Goal: Task Accomplishment & Management: Complete application form

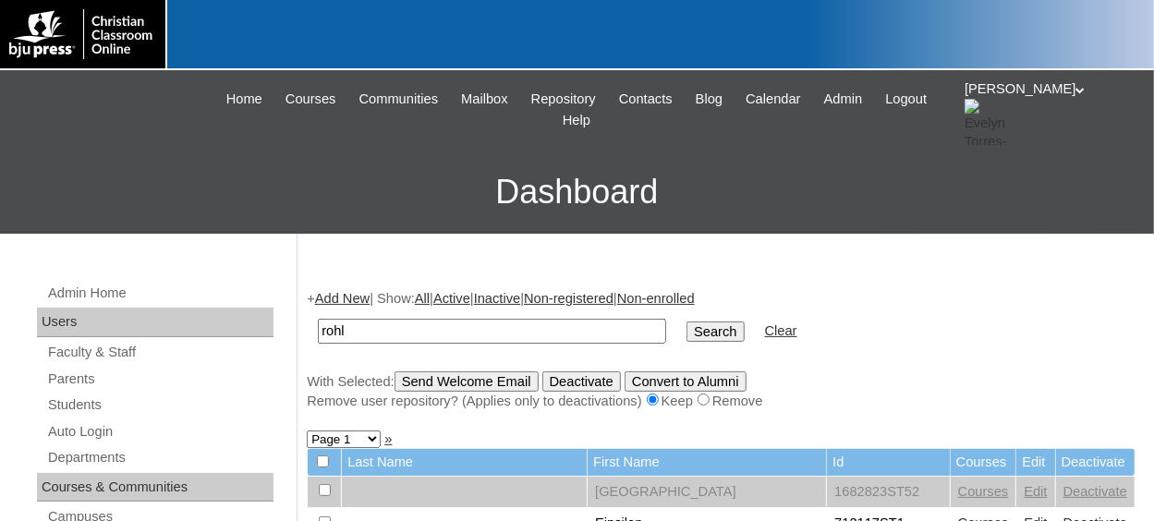
type input "rohl"
click at [687, 322] on input "Search" at bounding box center [715, 332] width 57 height 20
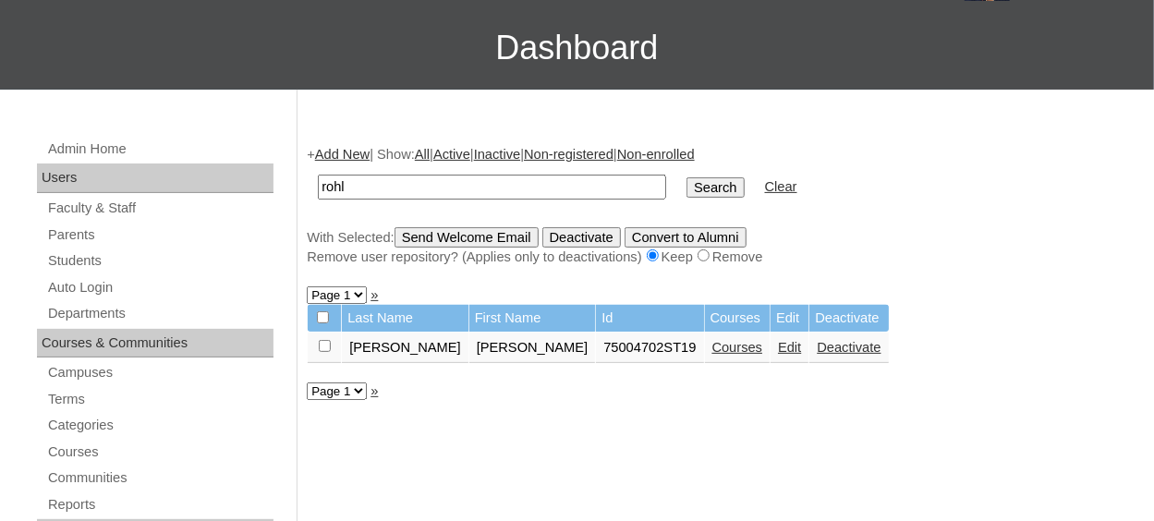
scroll to position [185, 0]
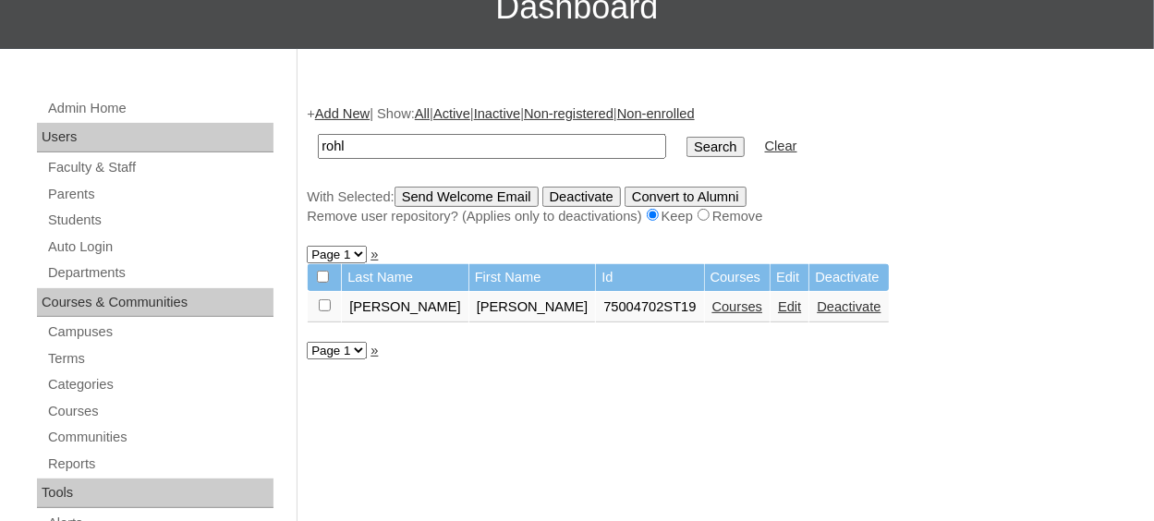
click at [778, 314] on link "Edit" at bounding box center [789, 306] width 23 height 15
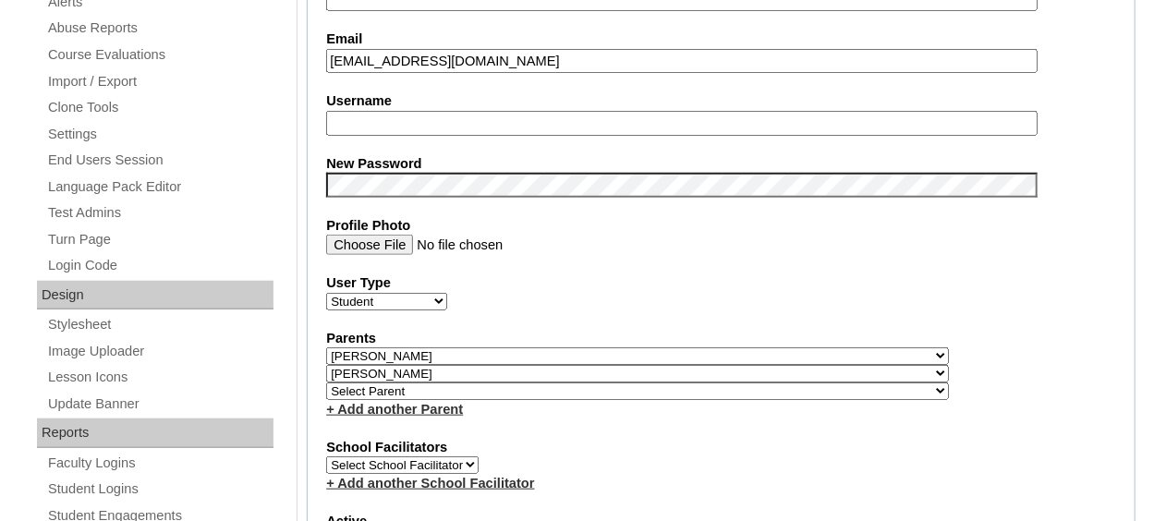
scroll to position [739, 0]
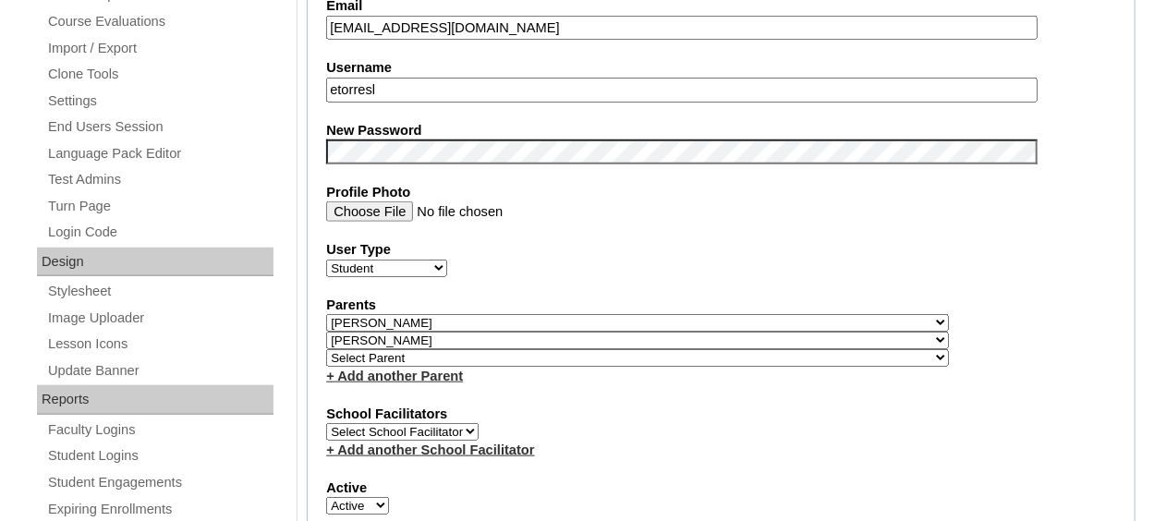
click at [428, 88] on input "etorresl" at bounding box center [681, 90] width 711 height 25
type input "e"
click at [382, 350] on select "Select Parent , Fautanu, Ma 1, 1 23-24 accountMorgan, Jason 6th Street Mennonit…" at bounding box center [637, 358] width 623 height 18
select select "37058"
click at [326, 349] on select "Select Parent , [GEOGRAPHIC_DATA], Ma 1, 1 23-24 accountMorgan, [PERSON_NAME] 6…" at bounding box center [637, 358] width 623 height 18
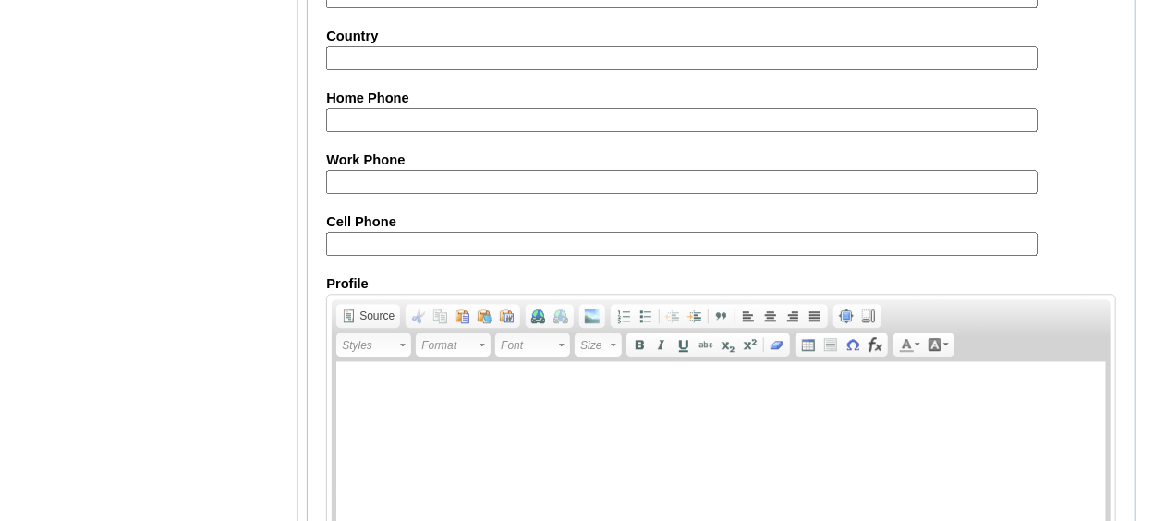
scroll to position [2313, 0]
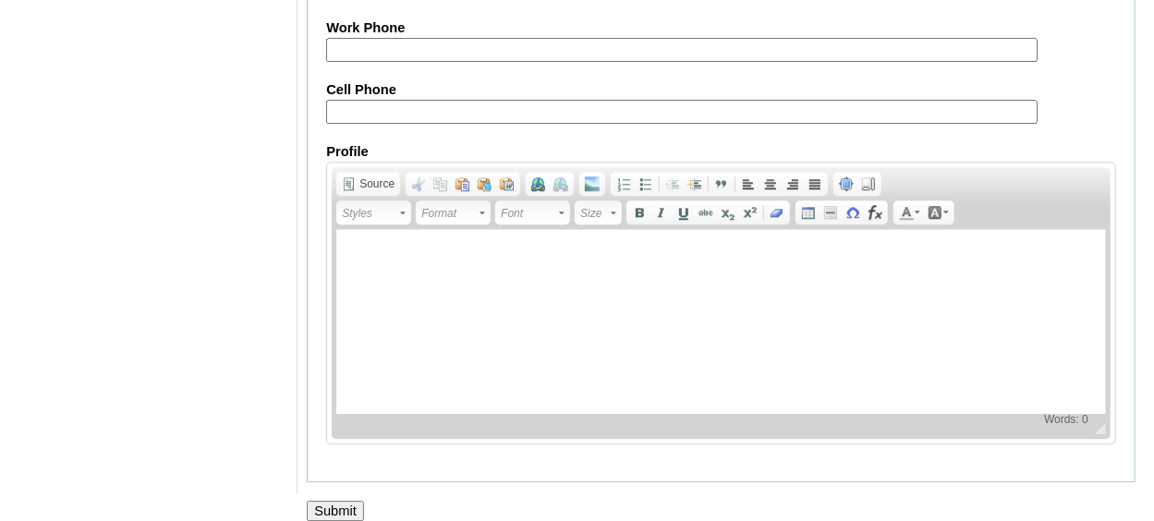
click at [336, 501] on input "Submit" at bounding box center [335, 511] width 57 height 20
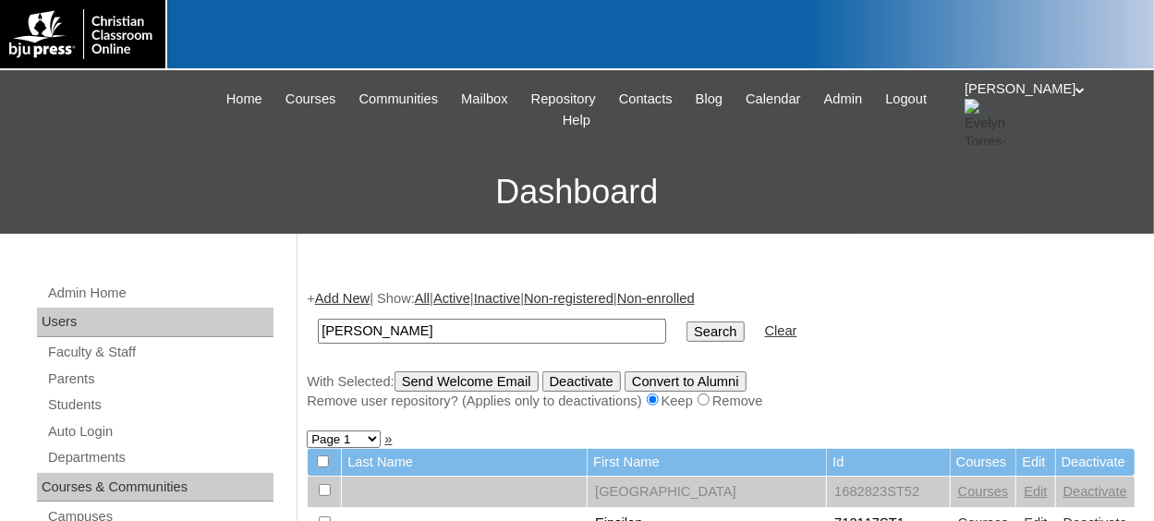
type input "taylor"
click at [687, 322] on input "Search" at bounding box center [715, 332] width 57 height 20
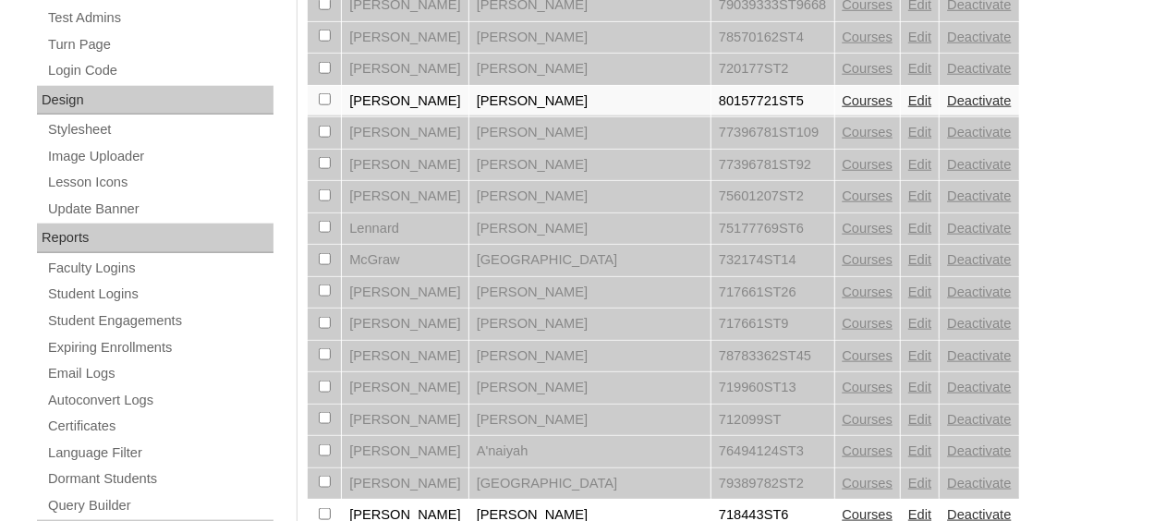
scroll to position [1294, 0]
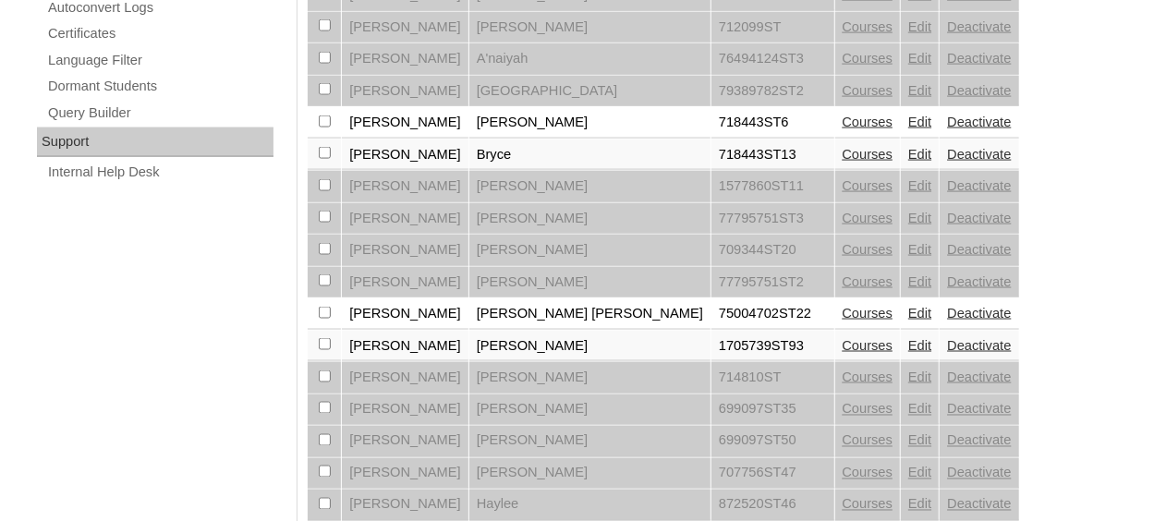
click at [908, 306] on link "Edit" at bounding box center [919, 313] width 23 height 15
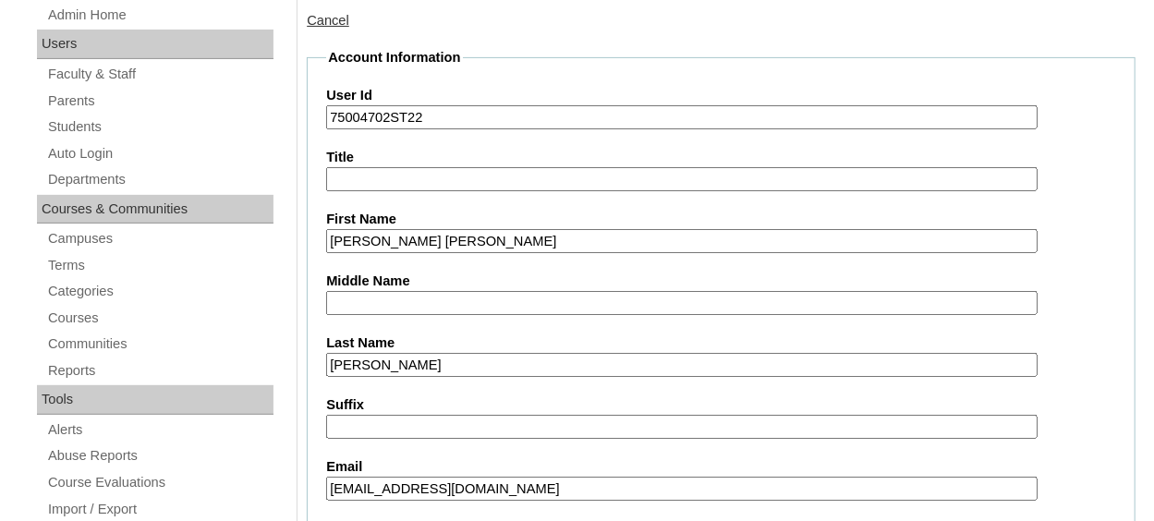
scroll to position [554, 0]
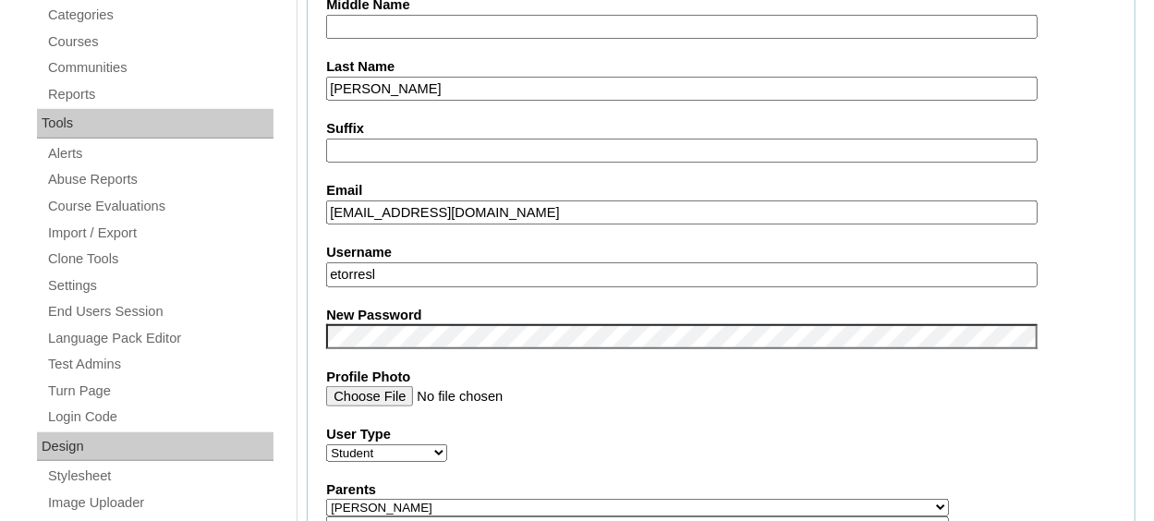
click at [430, 272] on input "etorresl" at bounding box center [681, 274] width 711 height 25
type input "e"
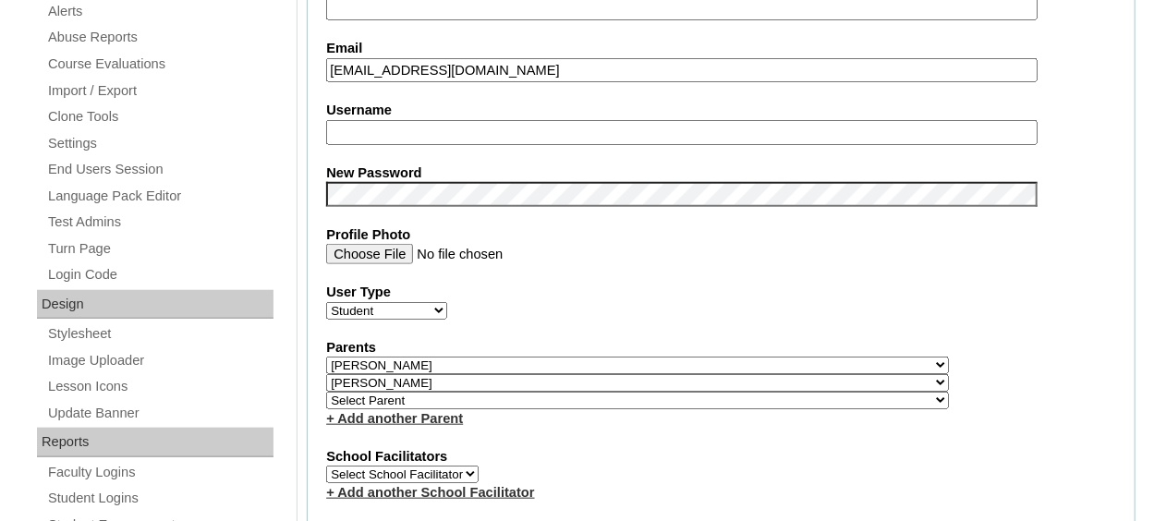
scroll to position [739, 0]
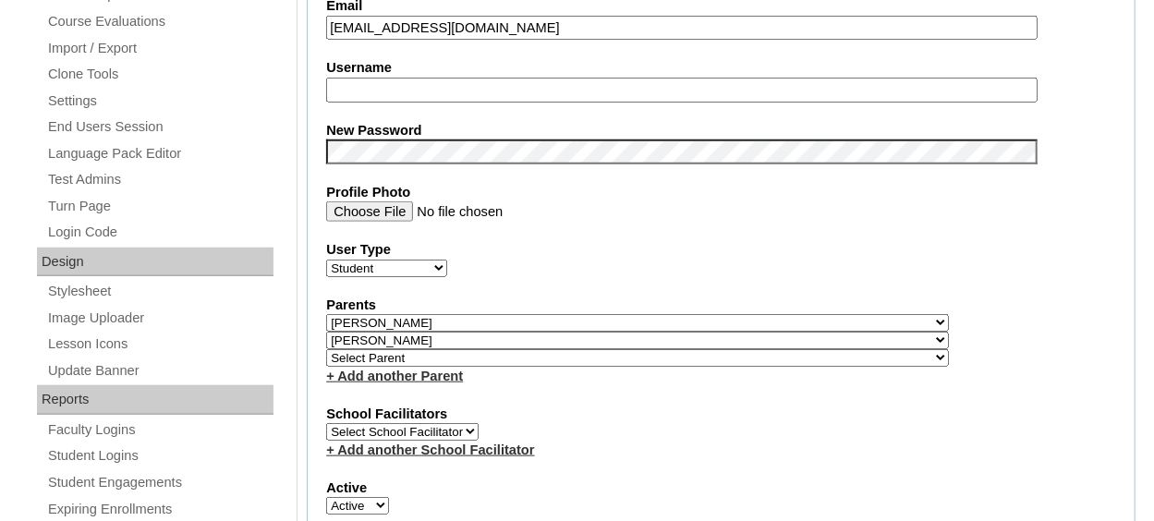
click at [400, 354] on select "Select Parent , [GEOGRAPHIC_DATA], Ma 1, 1 23-24 accountMorgan, [PERSON_NAME] 6…" at bounding box center [637, 358] width 623 height 18
select select "37058"
click at [326, 349] on select "Select Parent , [GEOGRAPHIC_DATA], Ma 1, 1 23-24 accountMorgan, [PERSON_NAME] 6…" at bounding box center [637, 358] width 623 height 18
click at [740, 422] on div "School Facilitators Select School Facilitator + Add another School Facilitator" at bounding box center [721, 432] width 790 height 55
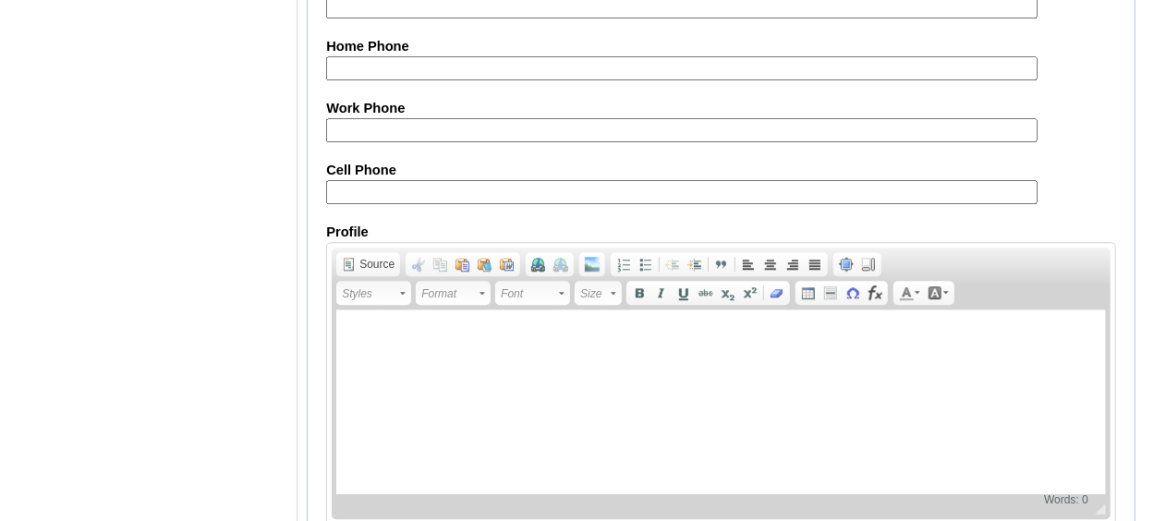
scroll to position [2313, 0]
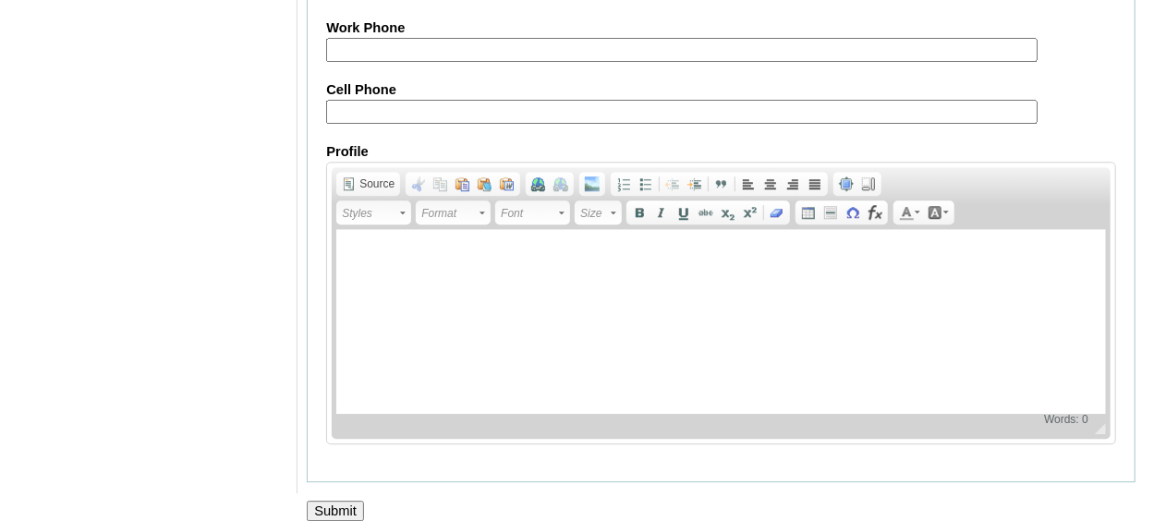
click at [347, 501] on input "Submit" at bounding box center [335, 511] width 57 height 20
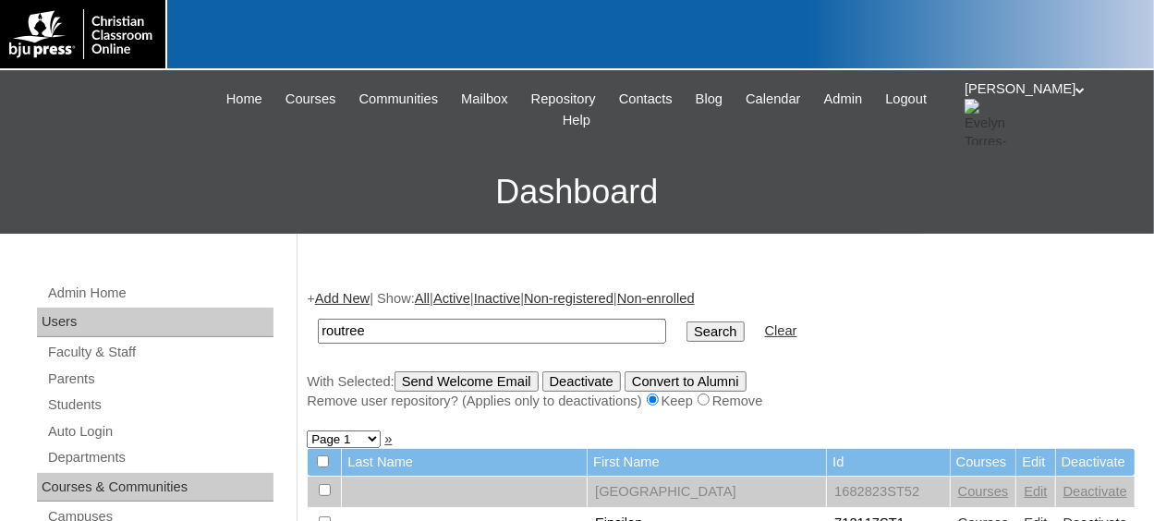
type input "routree"
click at [687, 334] on input "Search" at bounding box center [715, 332] width 57 height 20
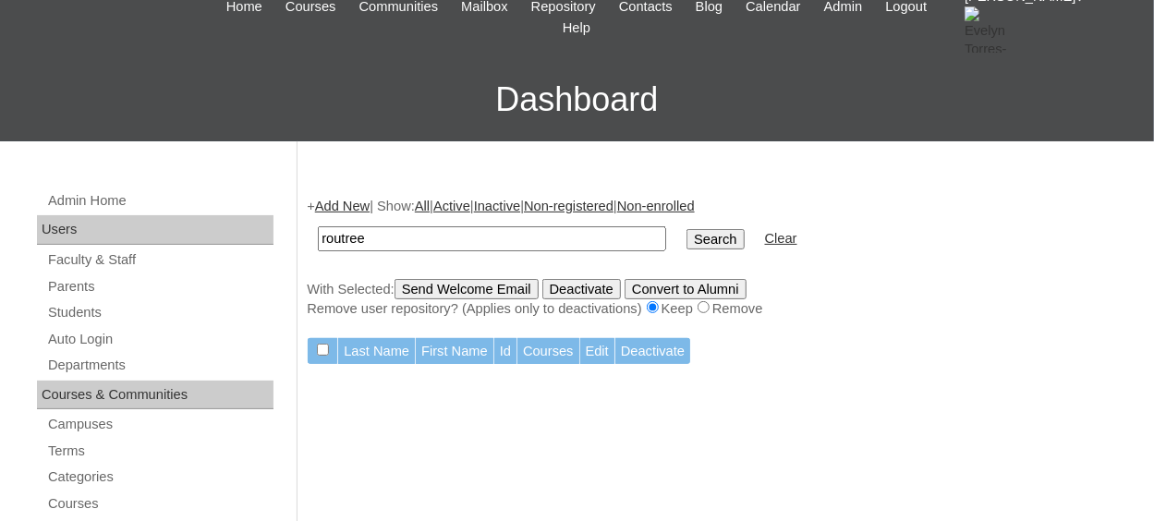
scroll to position [104, 0]
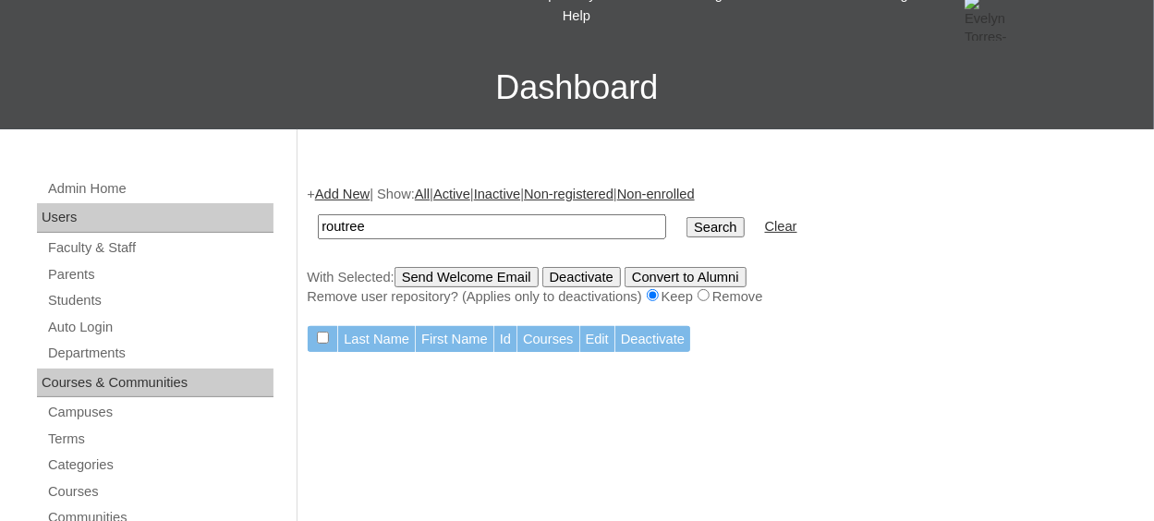
click at [407, 227] on input "routree" at bounding box center [492, 226] width 348 height 25
type input "rount"
click at [677, 239] on td "Search" at bounding box center [715, 226] width 76 height 43
click at [687, 229] on input "Search" at bounding box center [715, 227] width 57 height 20
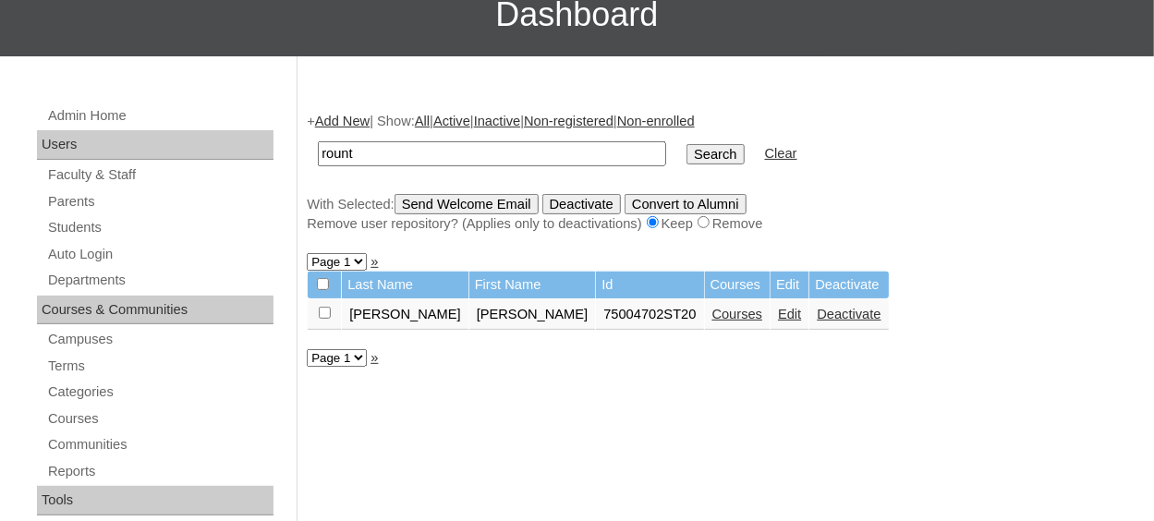
scroll to position [185, 0]
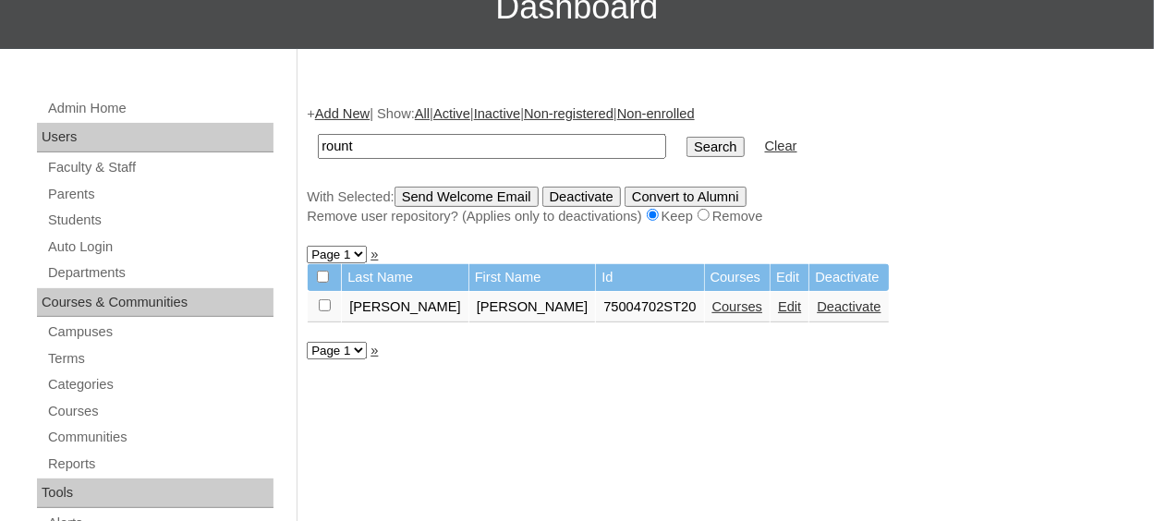
click at [778, 310] on link "Edit" at bounding box center [789, 306] width 23 height 15
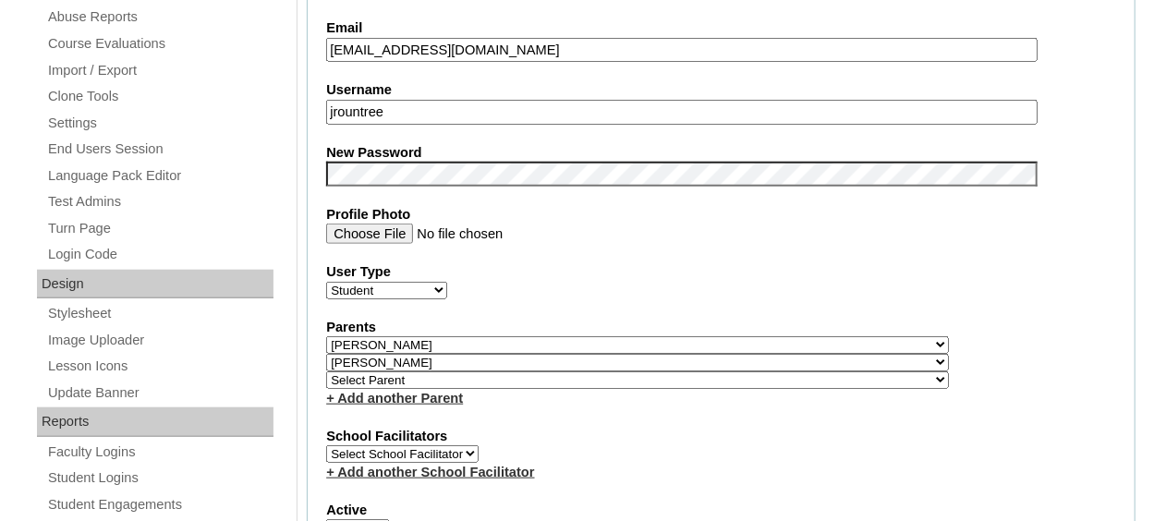
scroll to position [739, 0]
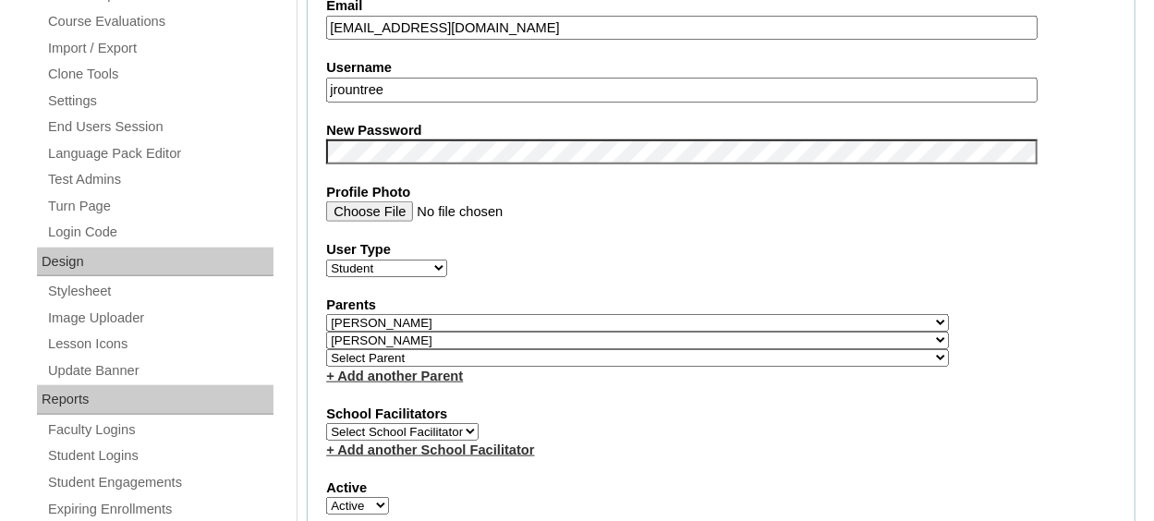
click at [433, 357] on select "Select Parent , [GEOGRAPHIC_DATA], Ma 1, 1 23-24 accountMorgan, [PERSON_NAME] 6…" at bounding box center [637, 358] width 623 height 18
click at [326, 349] on select "Select Parent , [GEOGRAPHIC_DATA], Ma 1, 1 23-24 accountMorgan, [PERSON_NAME] 6…" at bounding box center [637, 358] width 623 height 18
select select "37057"
click at [418, 350] on select "Select Parent , Fautanu, Ma 1, 1 23-24 accountMorgan, Jason 6th Street Mennonit…" at bounding box center [637, 358] width 623 height 18
click at [595, 383] on fieldset "Account Information User Id 75004702ST20 Title First Name James Middle Name Las…" at bounding box center [721, 344] width 829 height 1515
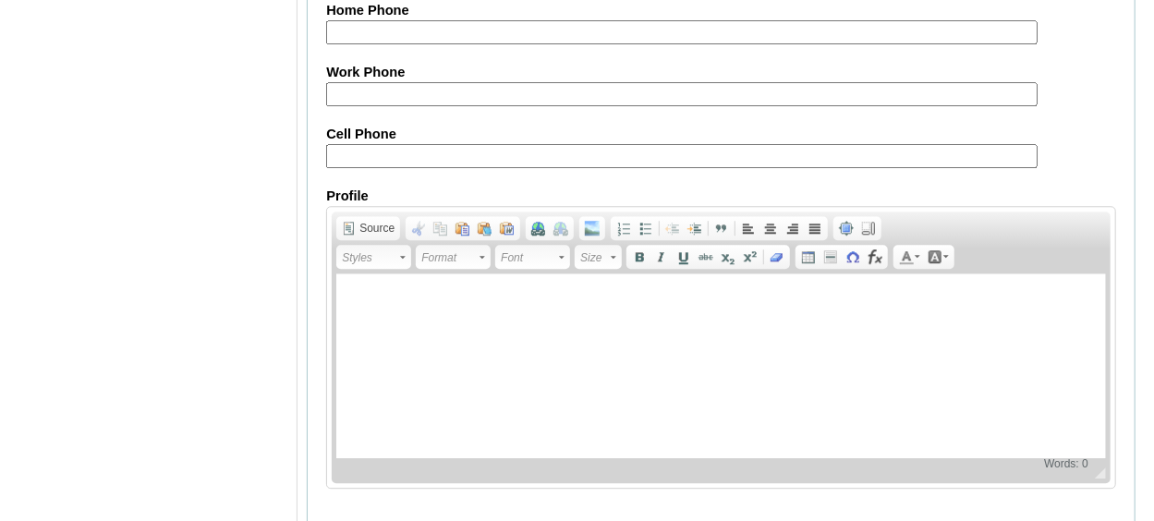
scroll to position [2313, 0]
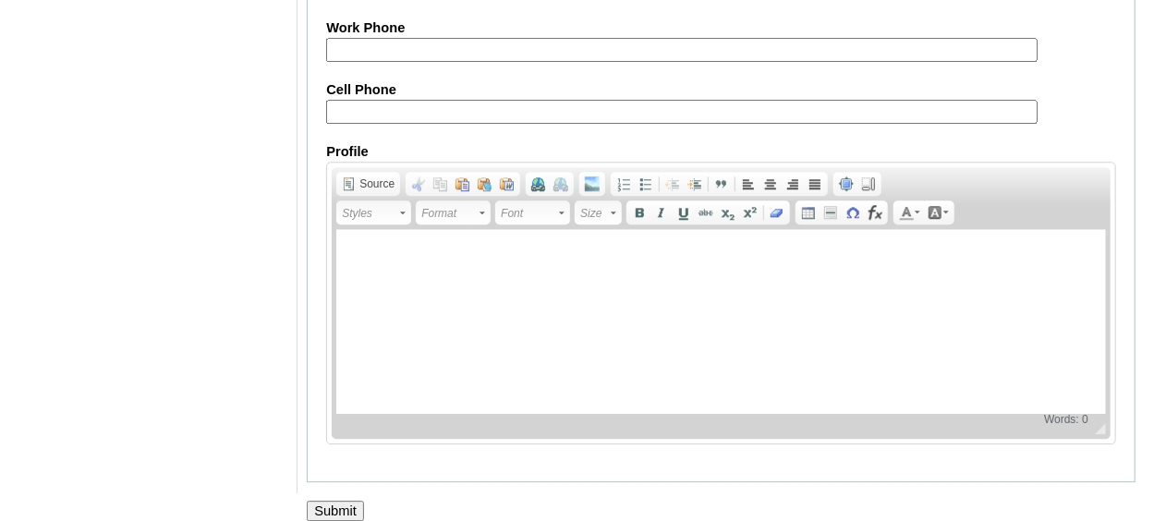
drag, startPoint x: 345, startPoint y: 489, endPoint x: 370, endPoint y: 467, distance: 33.4
click at [345, 501] on input "Submit" at bounding box center [335, 511] width 57 height 20
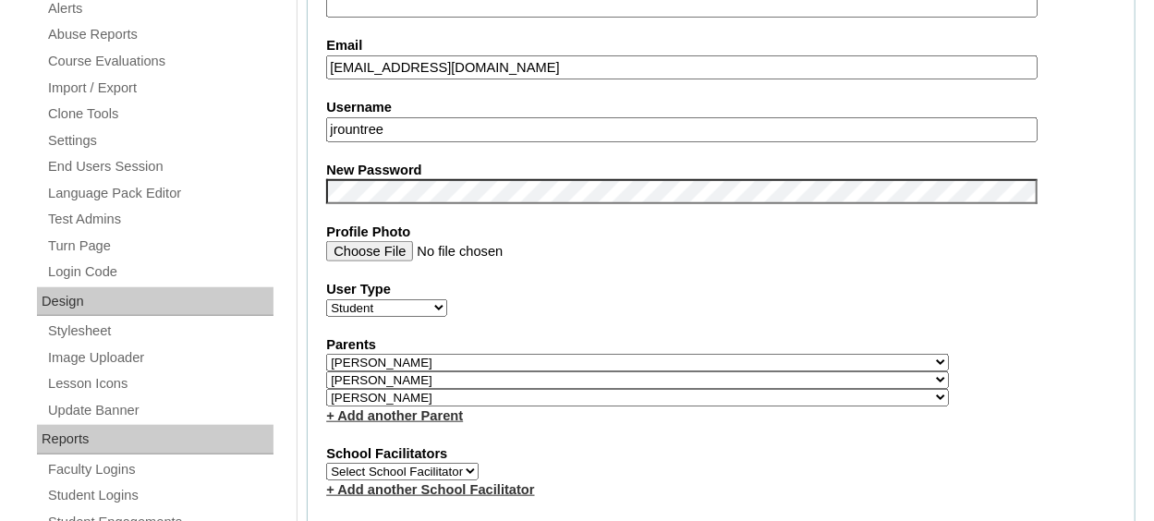
scroll to position [650, 0]
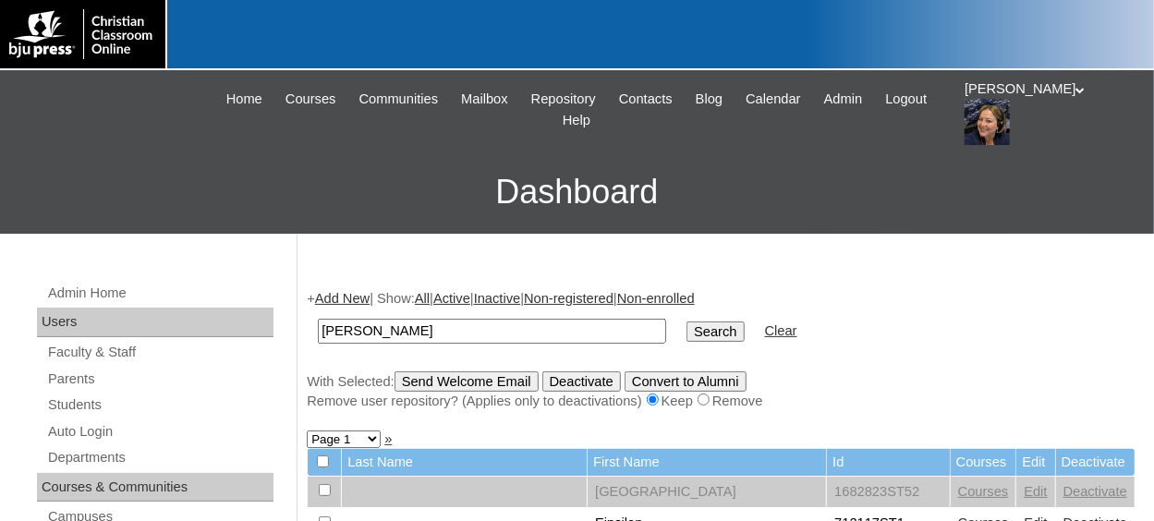
type input "[PERSON_NAME]"
click at [687, 322] on input "Search" at bounding box center [715, 332] width 57 height 20
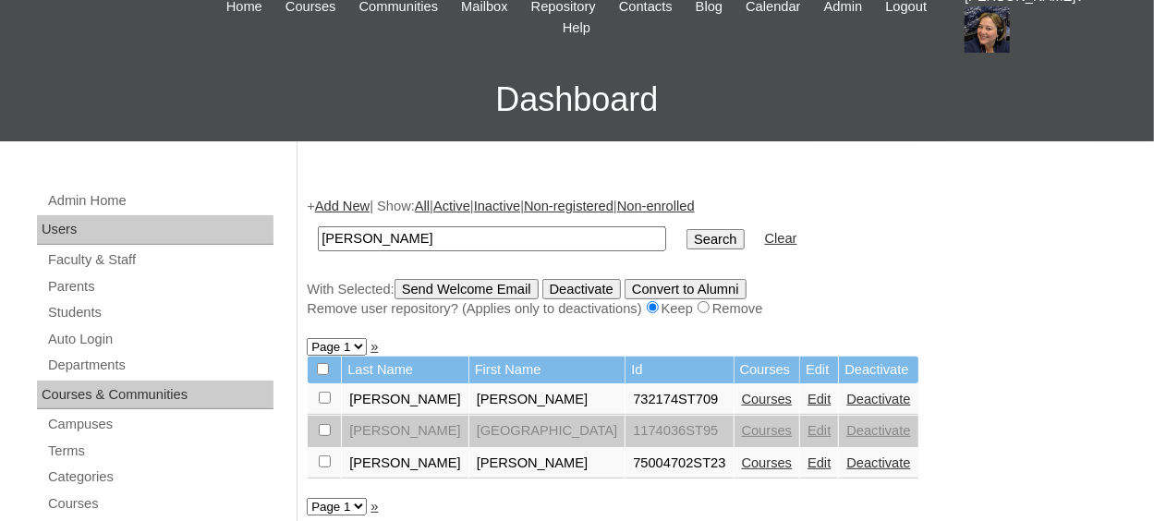
scroll to position [185, 0]
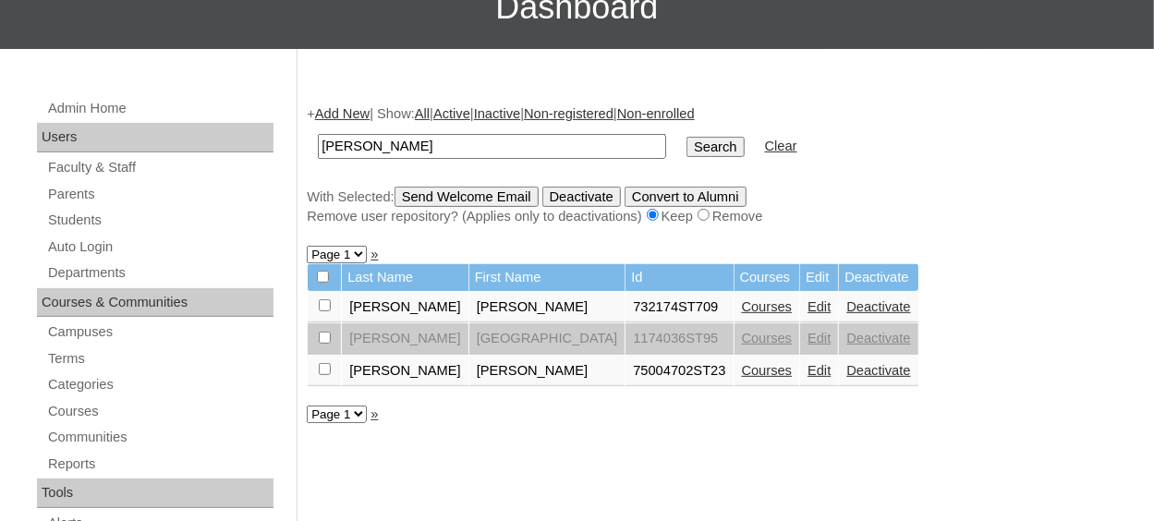
click at [808, 371] on link "Edit" at bounding box center [819, 370] width 23 height 15
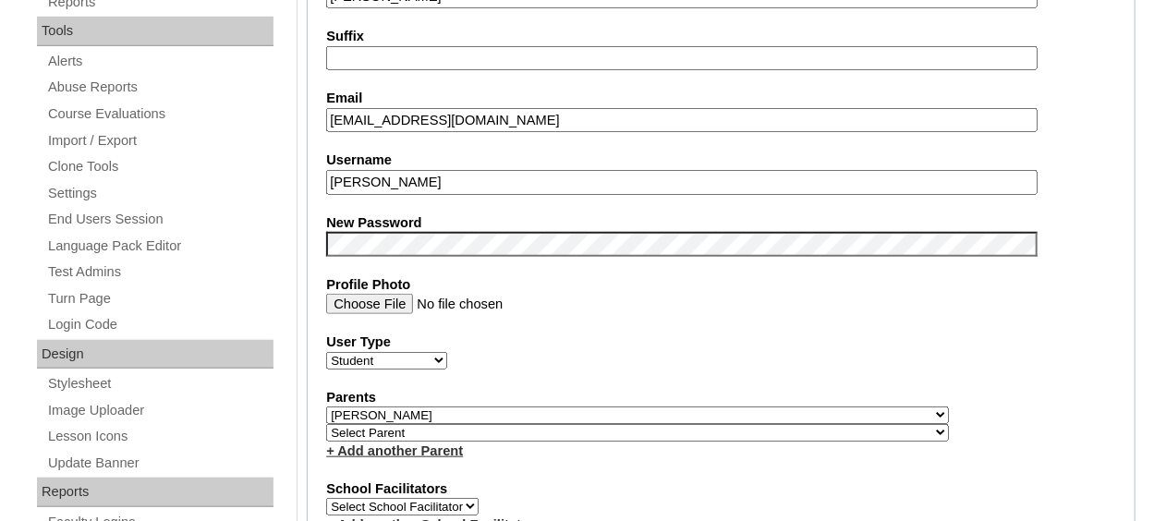
scroll to position [739, 0]
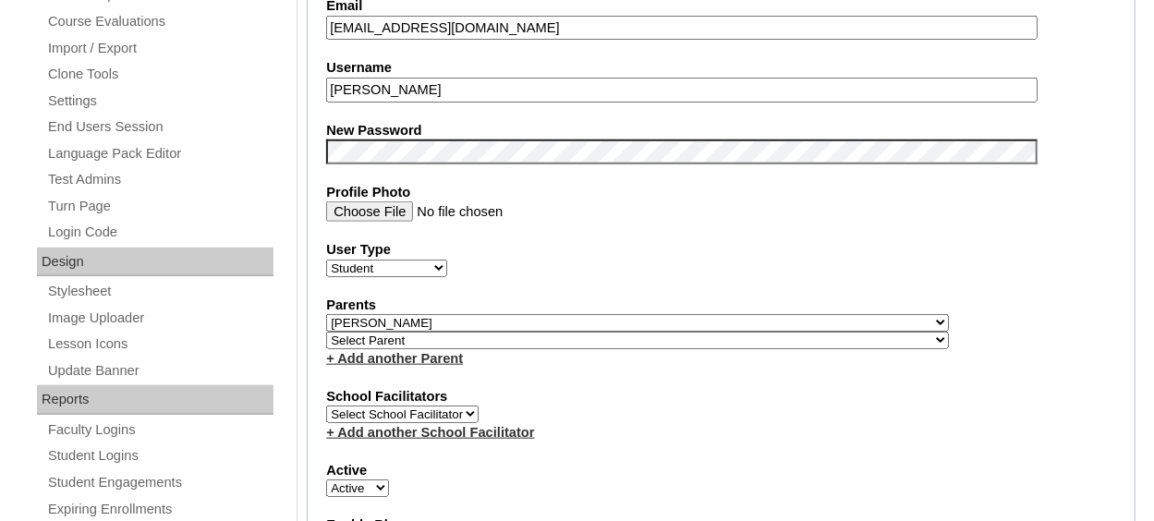
click at [505, 339] on select "Select Parent , [GEOGRAPHIC_DATA], Ma 1, 1 23-24 accountMorgan, [PERSON_NAME] 6…" at bounding box center [637, 341] width 623 height 18
select select "37058"
click at [326, 332] on select "Select Parent , [GEOGRAPHIC_DATA], Ma 1, 1 23-24 accountMorgan, [PERSON_NAME] 6…" at bounding box center [637, 341] width 623 height 18
click at [441, 353] on link "+ Add another Parent" at bounding box center [394, 358] width 137 height 15
click at [732, 339] on select "Select Parent , [GEOGRAPHIC_DATA], Ma 1, 1 23-24 accountMorgan, [PERSON_NAME] 6…" at bounding box center [637, 341] width 623 height 18
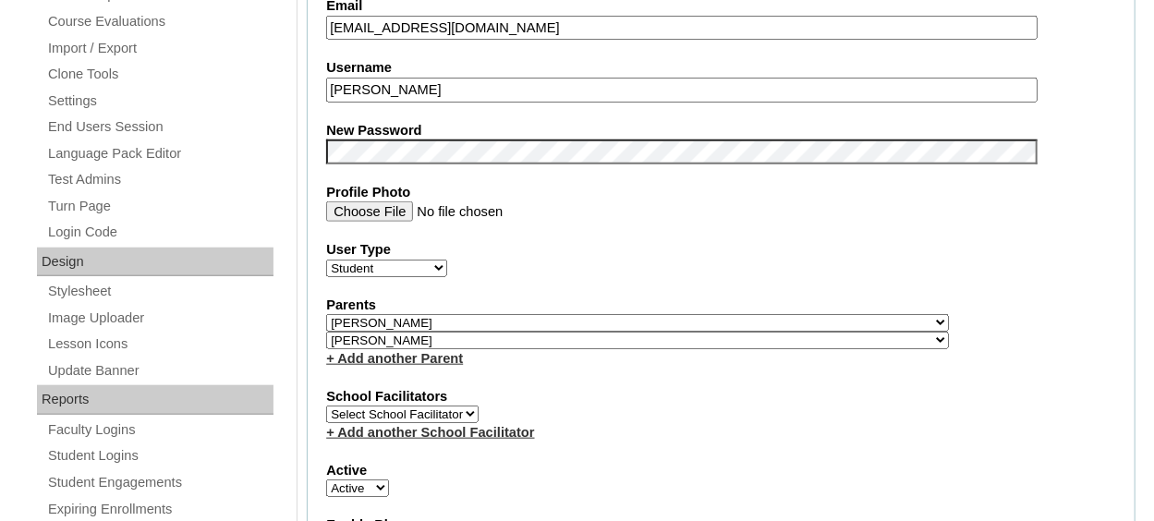
click at [698, 363] on fieldset "Account Information User Id 75004702ST23 Title First Name [PERSON_NAME] Middle …" at bounding box center [721, 336] width 829 height 1498
click at [570, 387] on label "School Facilitators" at bounding box center [721, 396] width 790 height 19
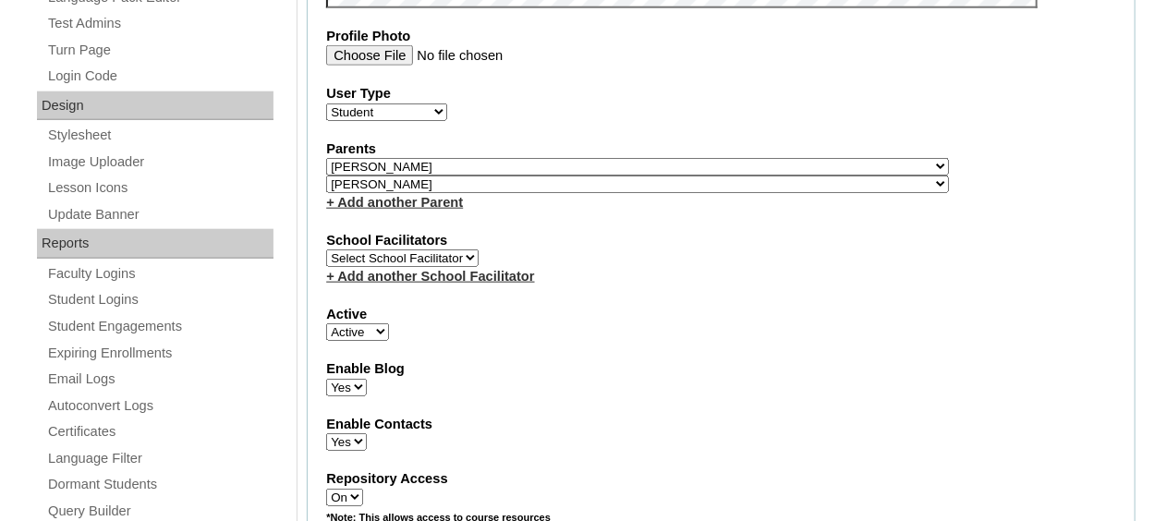
scroll to position [924, 0]
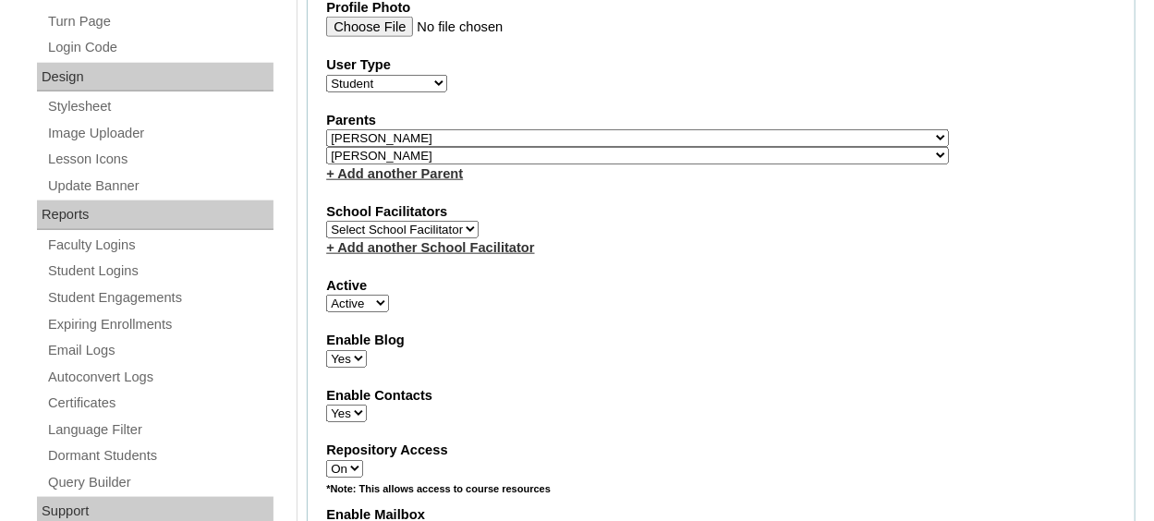
click at [362, 167] on link "+ Add another Parent" at bounding box center [394, 173] width 137 height 15
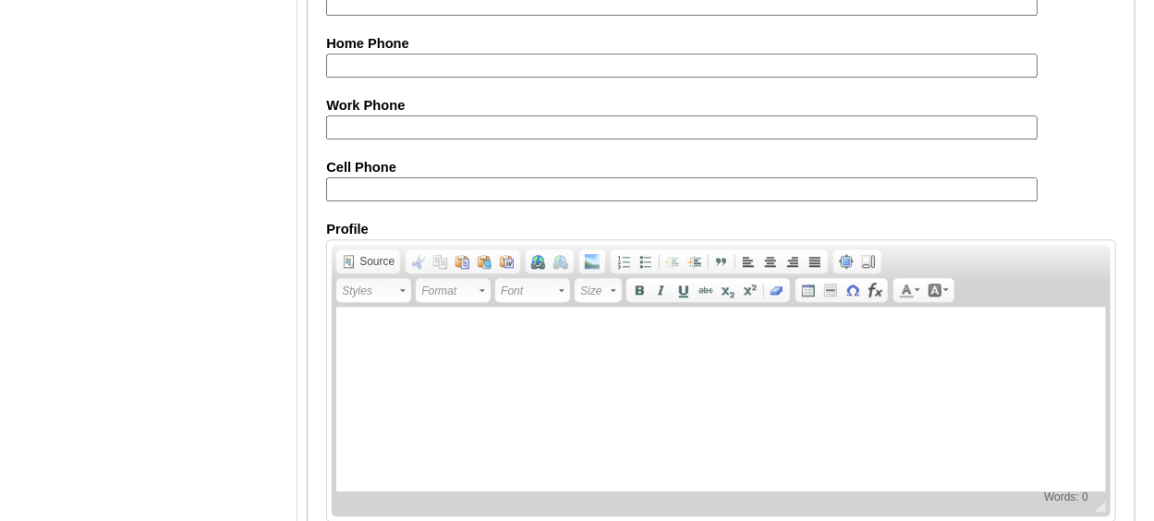
scroll to position [2297, 0]
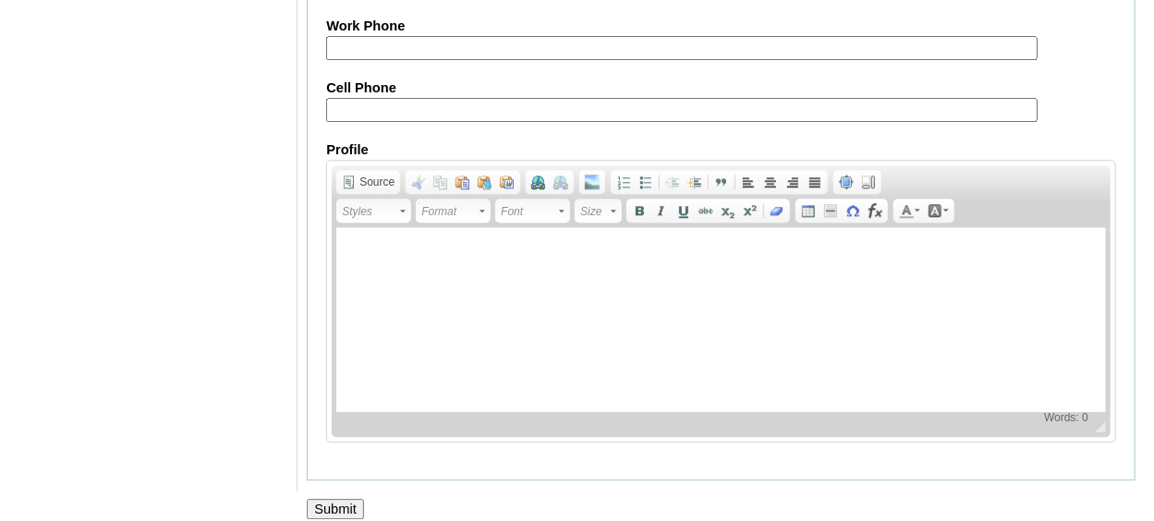
click at [333, 499] on input "Submit" at bounding box center [335, 509] width 57 height 20
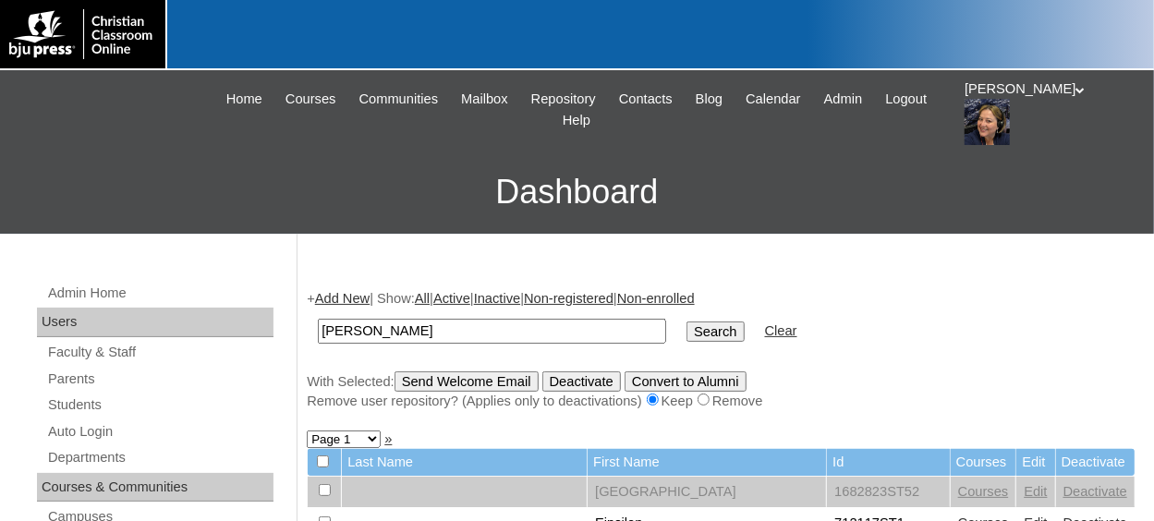
type input "blanchard"
click at [687, 322] on input "Search" at bounding box center [715, 332] width 57 height 20
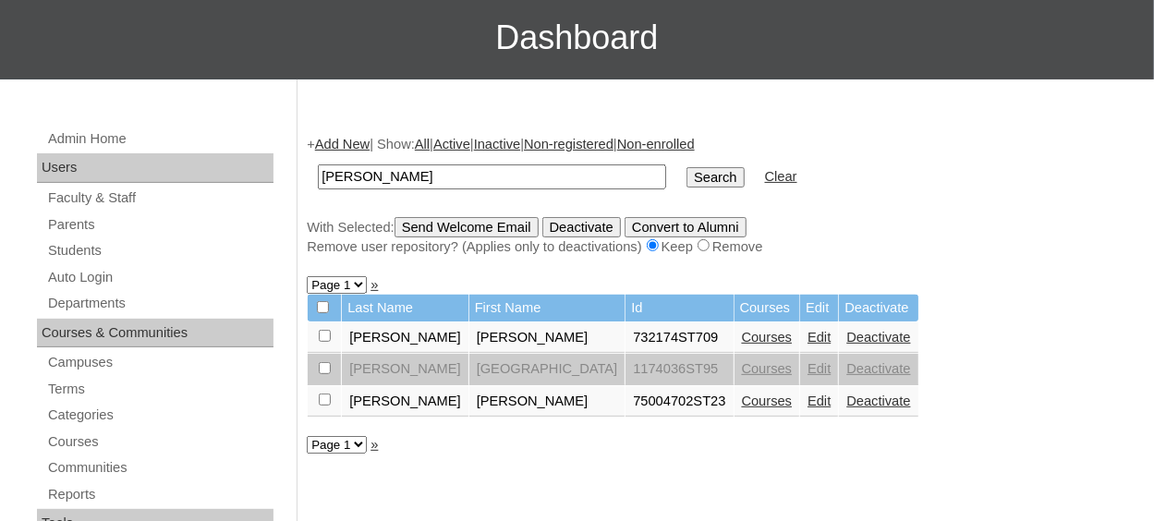
scroll to position [185, 0]
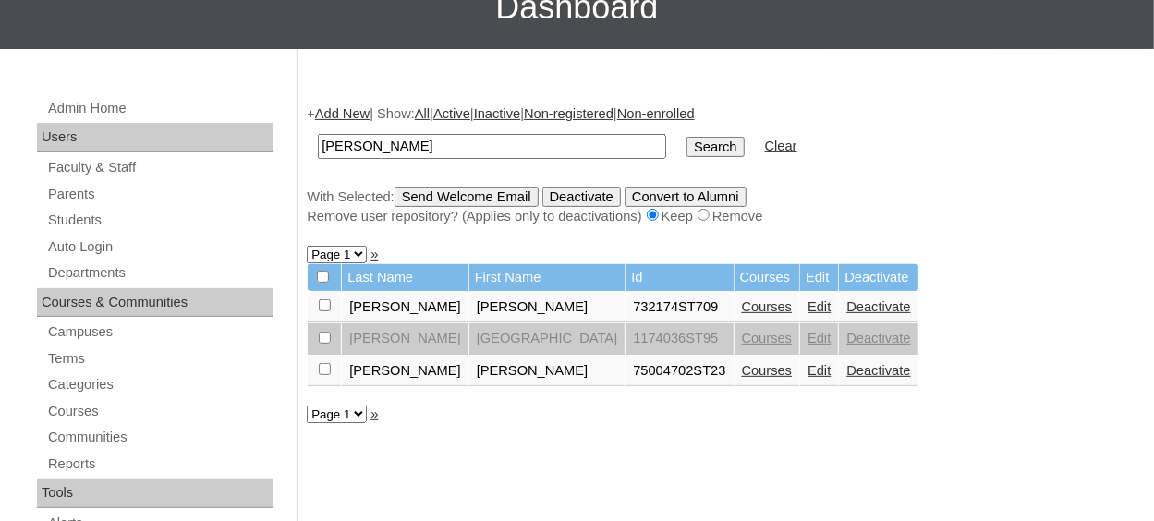
click at [808, 371] on link "Edit" at bounding box center [819, 370] width 23 height 15
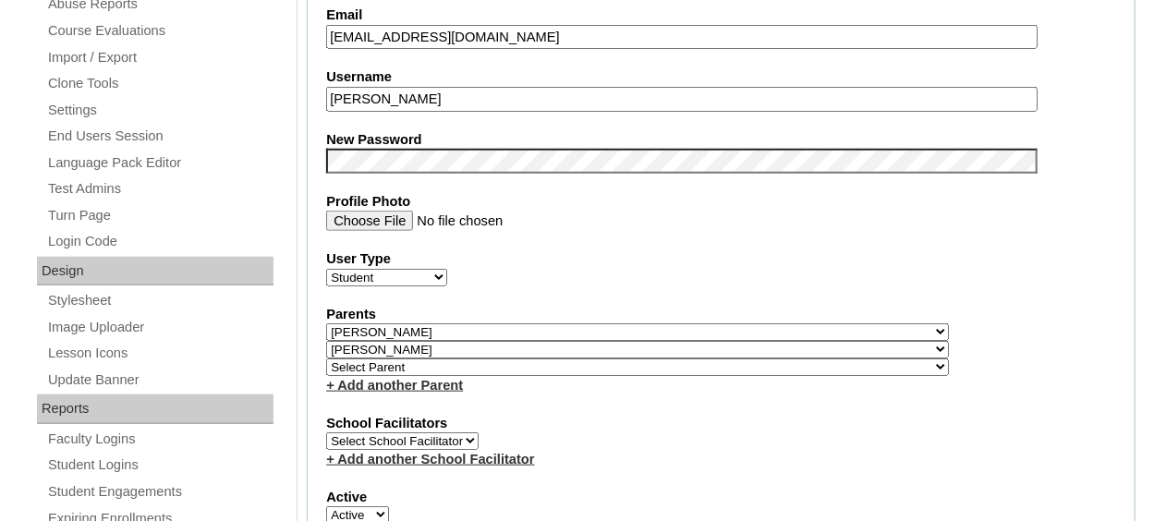
scroll to position [739, 0]
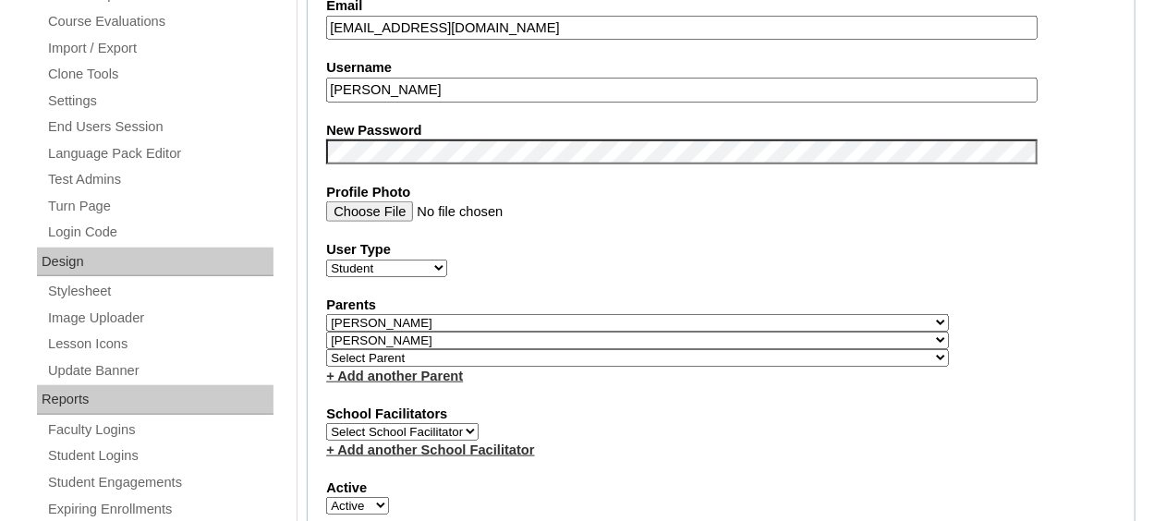
click at [452, 355] on select "Select Parent , Fautanu, Ma 1, 1 23-24 accountMorgan, Jason 6th Street Mennonit…" at bounding box center [637, 358] width 623 height 18
select select "37057"
click at [326, 349] on select "Select Parent , [GEOGRAPHIC_DATA], Ma 1, 1 23-24 accountMorgan, [PERSON_NAME] 6…" at bounding box center [637, 358] width 623 height 18
click at [547, 391] on fieldset "Account Information User Id 75004702ST23 Title First Name Timothy Middle Name L…" at bounding box center [721, 344] width 829 height 1515
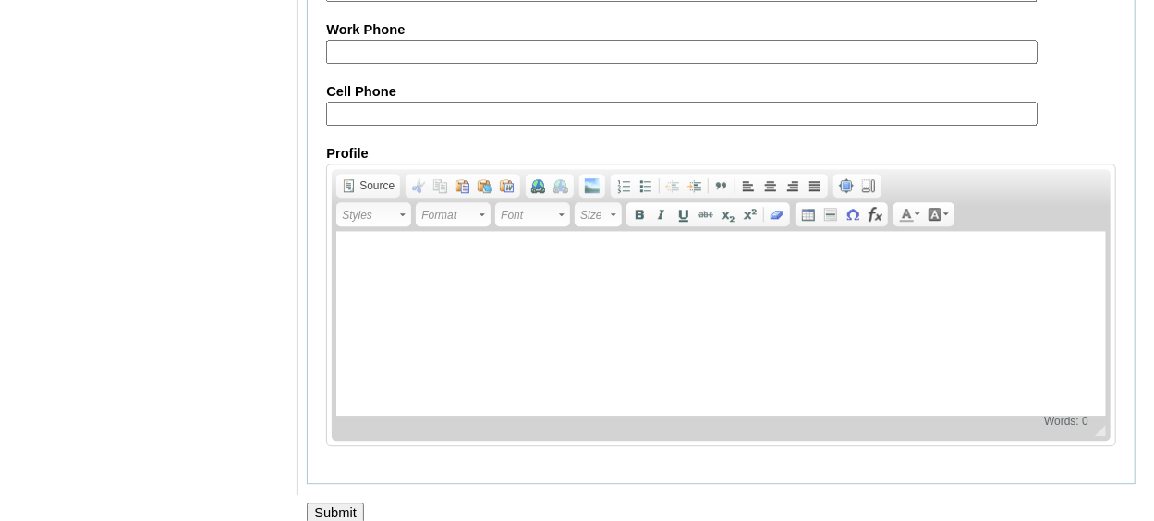
scroll to position [2313, 0]
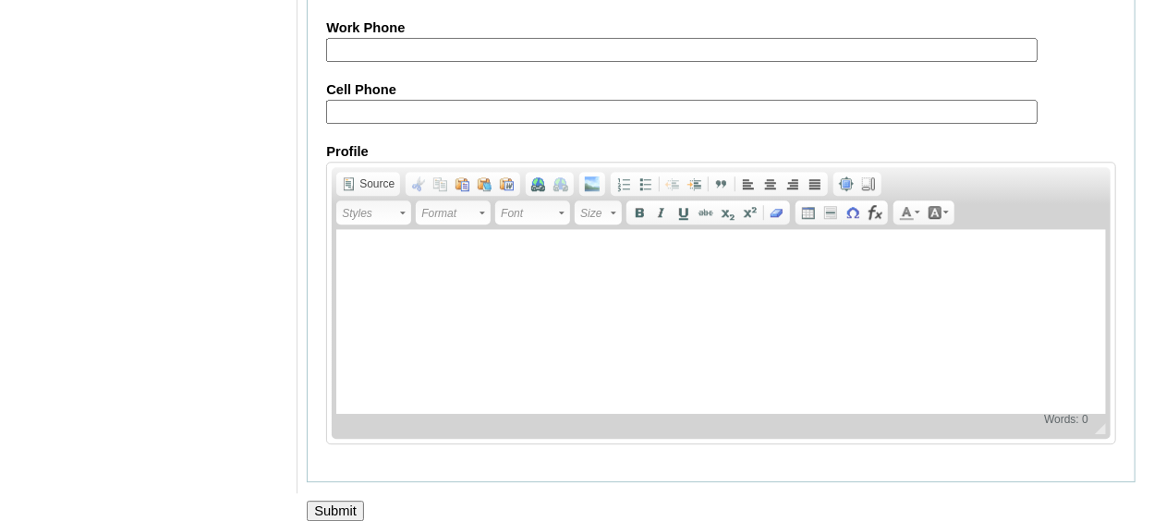
click at [350, 501] on input "Submit" at bounding box center [335, 511] width 57 height 20
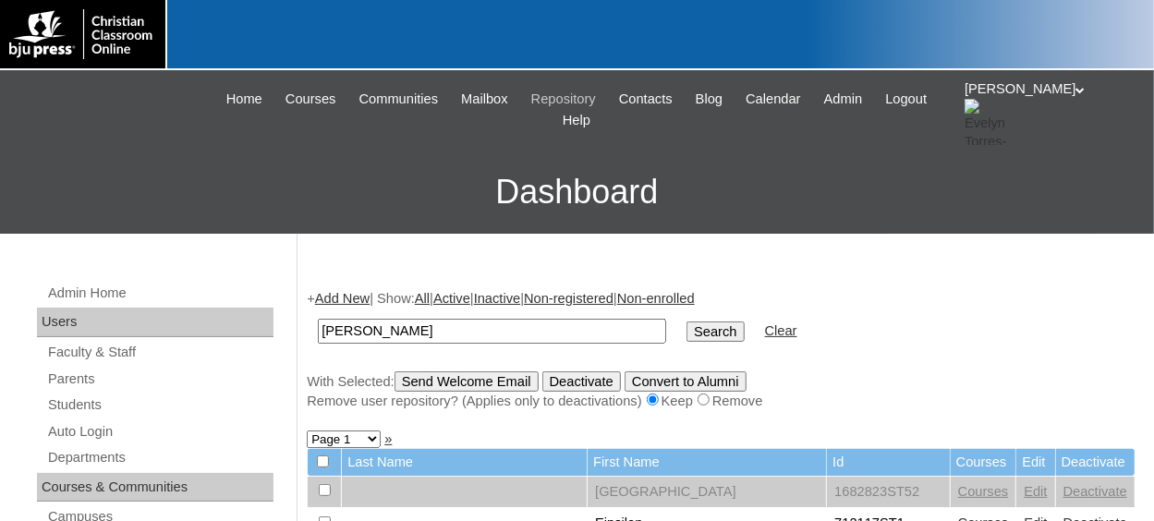
type input "mack"
click at [687, 322] on input "Search" at bounding box center [715, 332] width 57 height 20
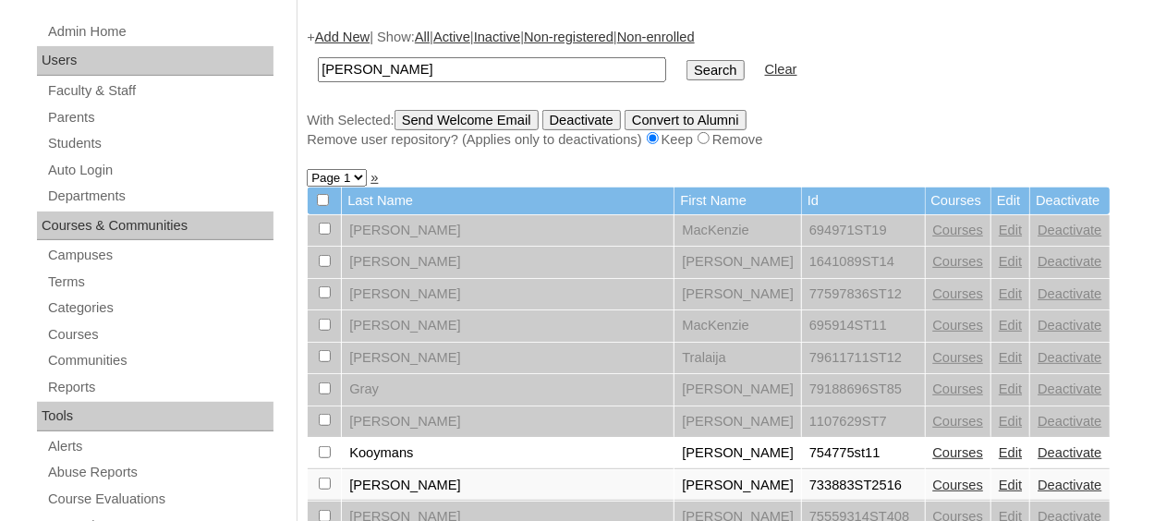
scroll to position [370, 0]
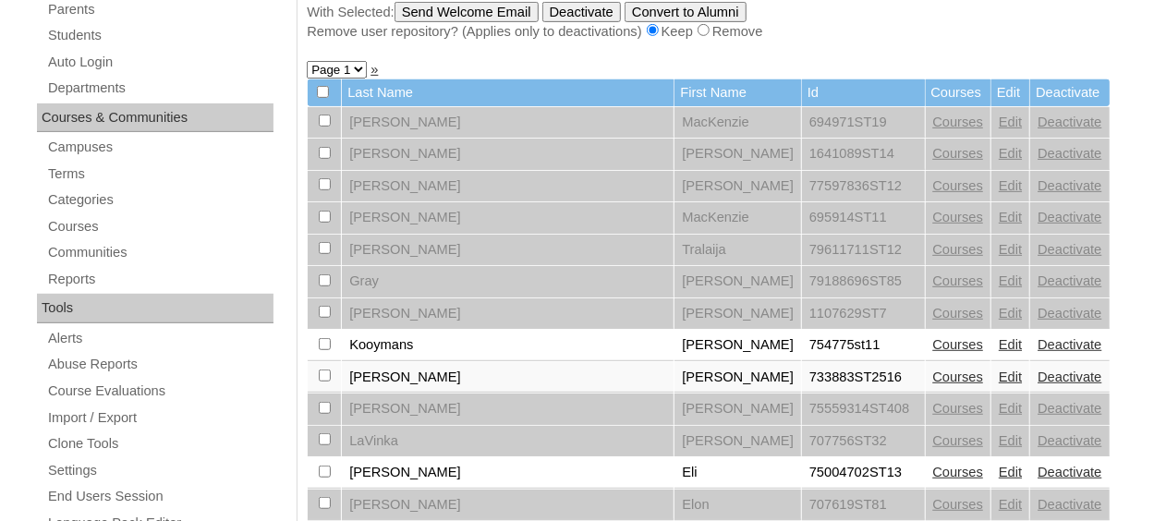
click at [991, 471] on td "Edit" at bounding box center [1010, 472] width 38 height 31
click at [999, 468] on link "Edit" at bounding box center [1010, 472] width 23 height 15
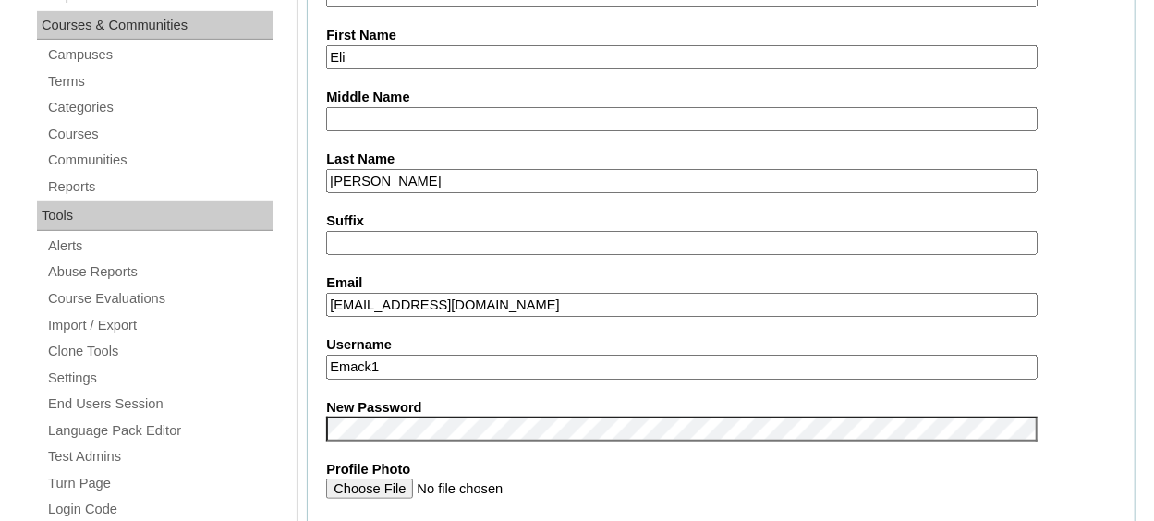
scroll to position [739, 0]
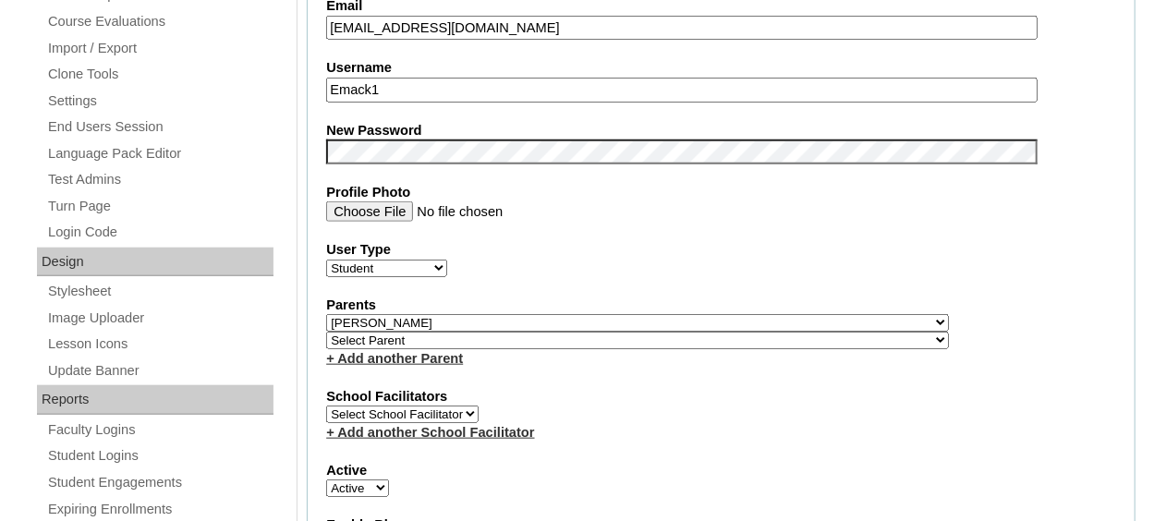
click at [476, 340] on select "Select Parent , Fautanu, Ma 1, 1 23-24 accountMorgan, Jason 6th Street Mennonit…" at bounding box center [637, 341] width 623 height 18
select select "37058"
click at [326, 332] on select "Select Parent , [GEOGRAPHIC_DATA], Ma 1, 1 23-24 accountMorgan, [PERSON_NAME] 6…" at bounding box center [637, 341] width 623 height 18
click at [422, 357] on link "+ Add another Parent" at bounding box center [394, 358] width 137 height 15
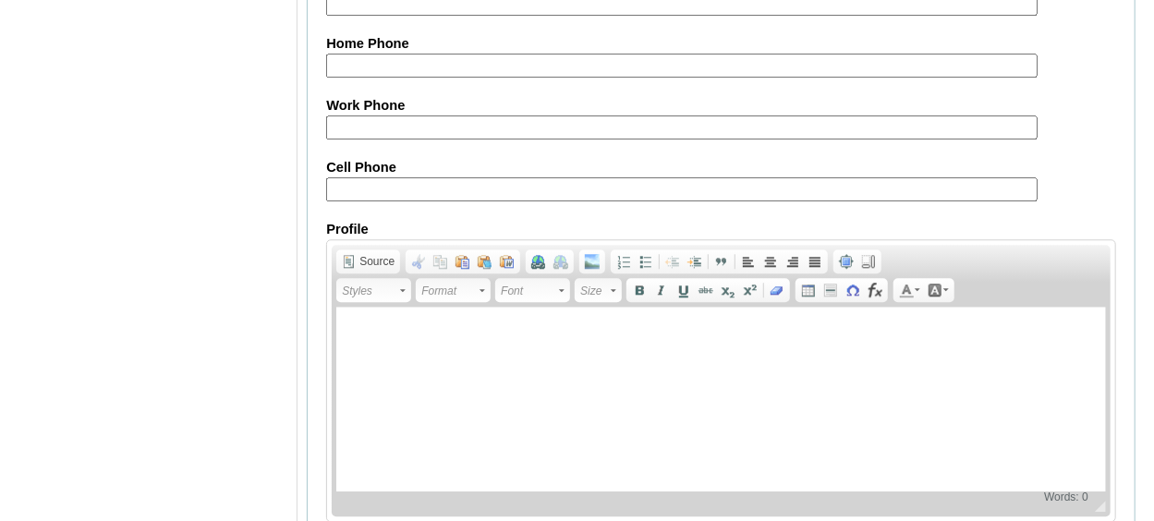
scroll to position [2297, 0]
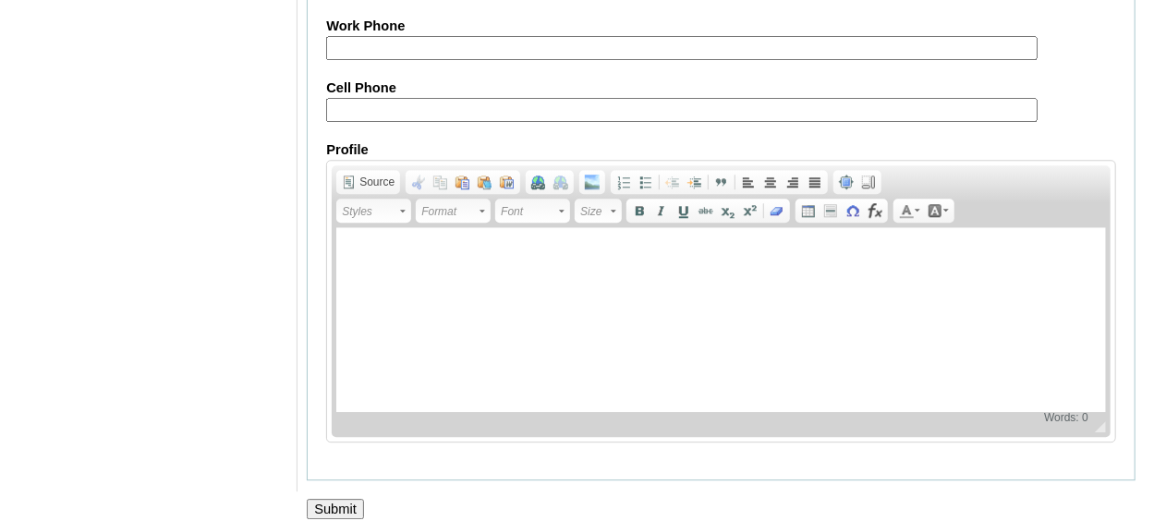
click at [358, 499] on input "Submit" at bounding box center [335, 509] width 57 height 20
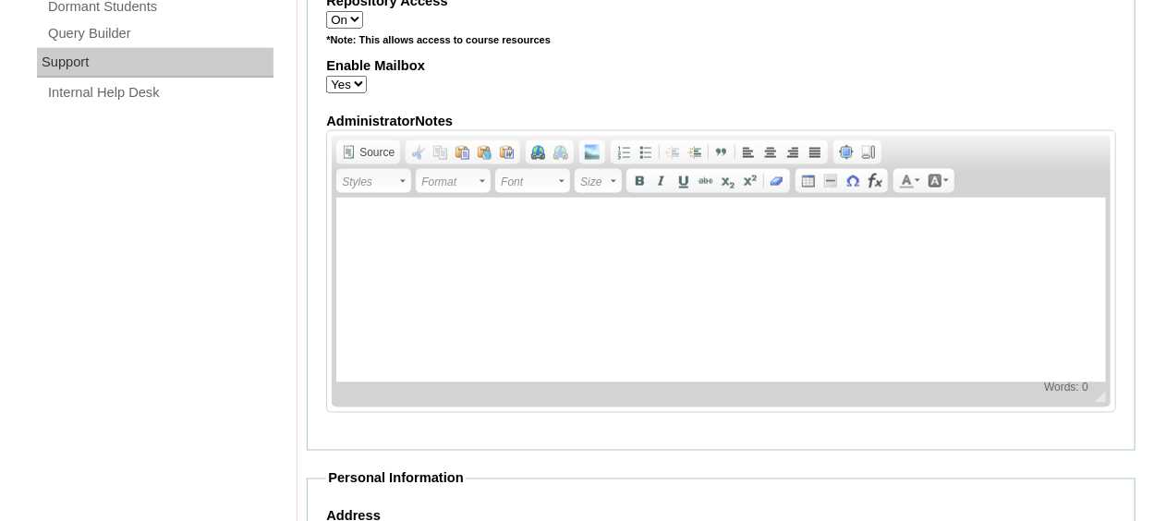
scroll to position [1003, 0]
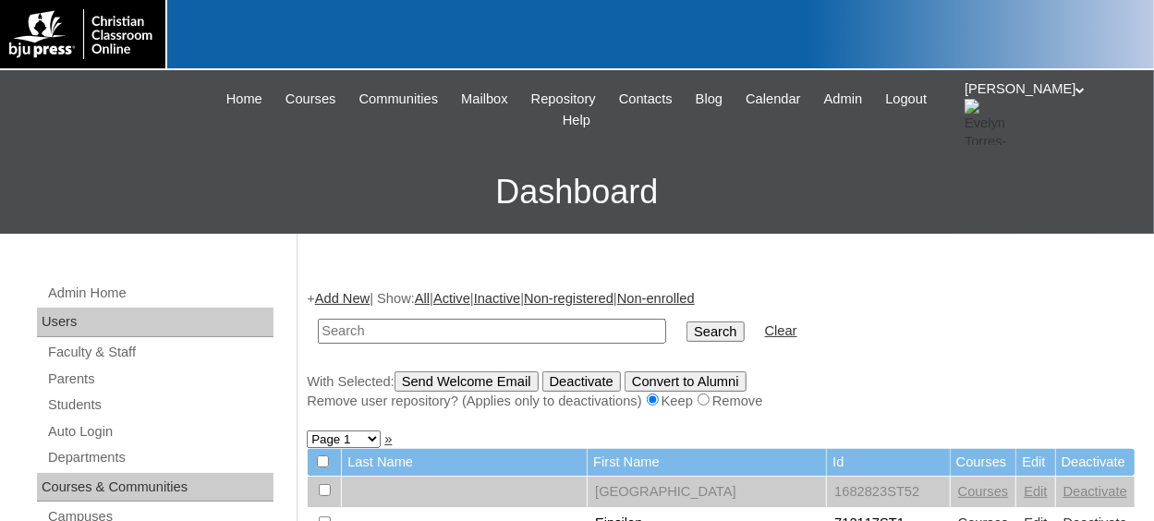
click at [428, 333] on input "text" at bounding box center [492, 331] width 348 height 25
type input "parker"
click at [687, 322] on input "Search" at bounding box center [715, 332] width 57 height 20
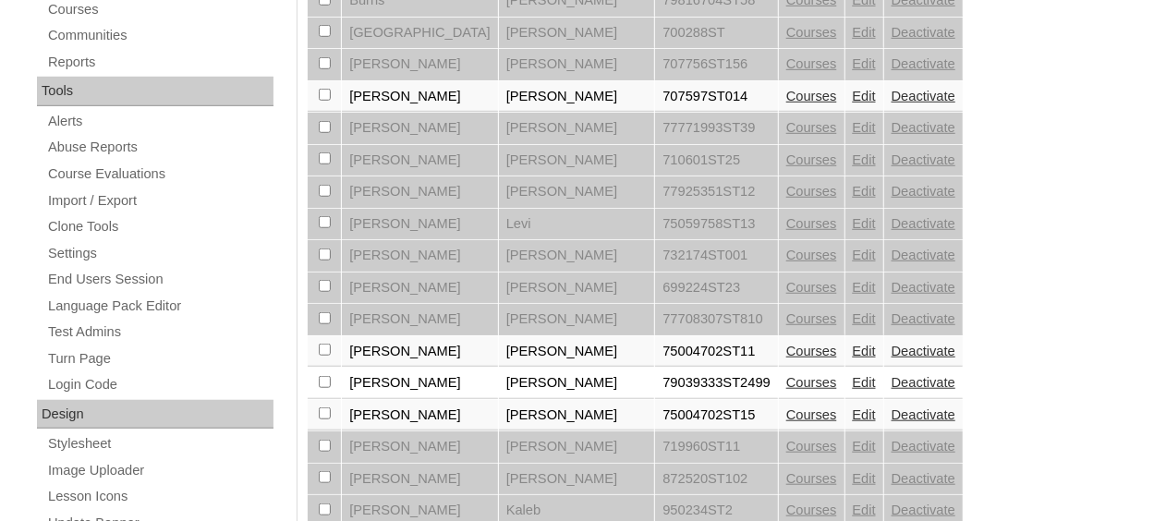
scroll to position [739, 0]
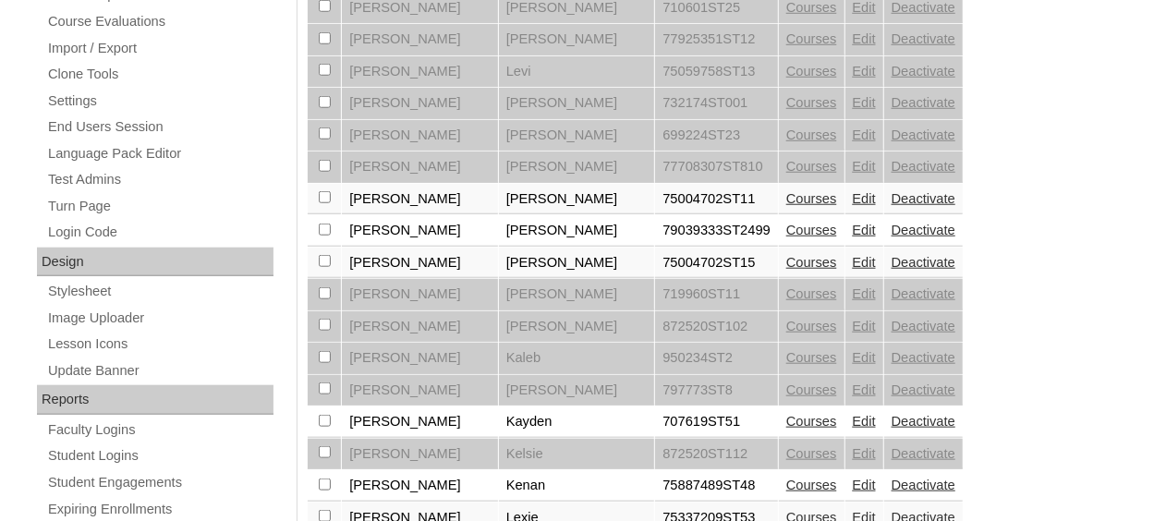
click at [853, 255] on link "Edit" at bounding box center [864, 262] width 23 height 15
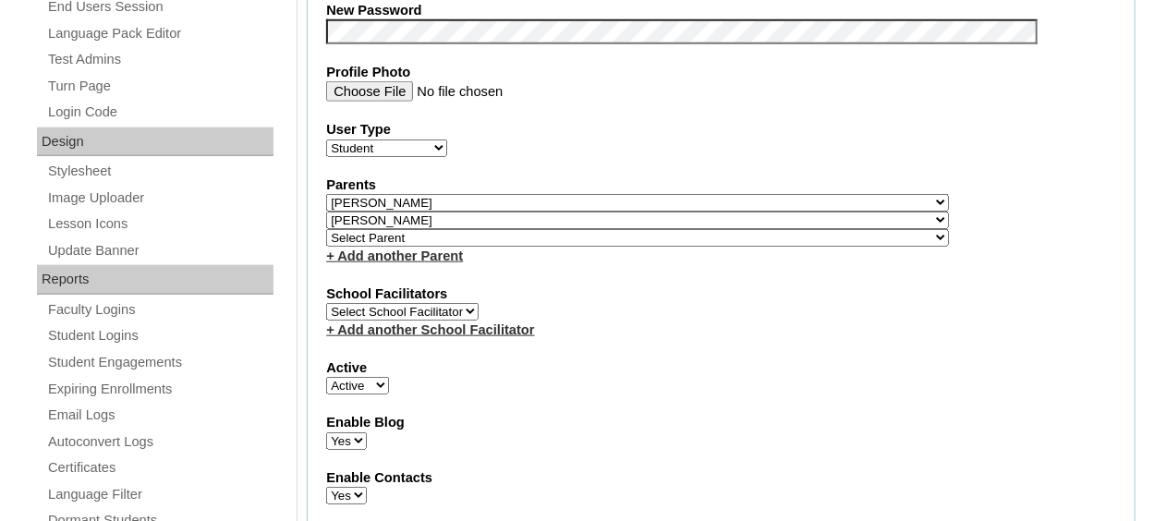
scroll to position [832, 0]
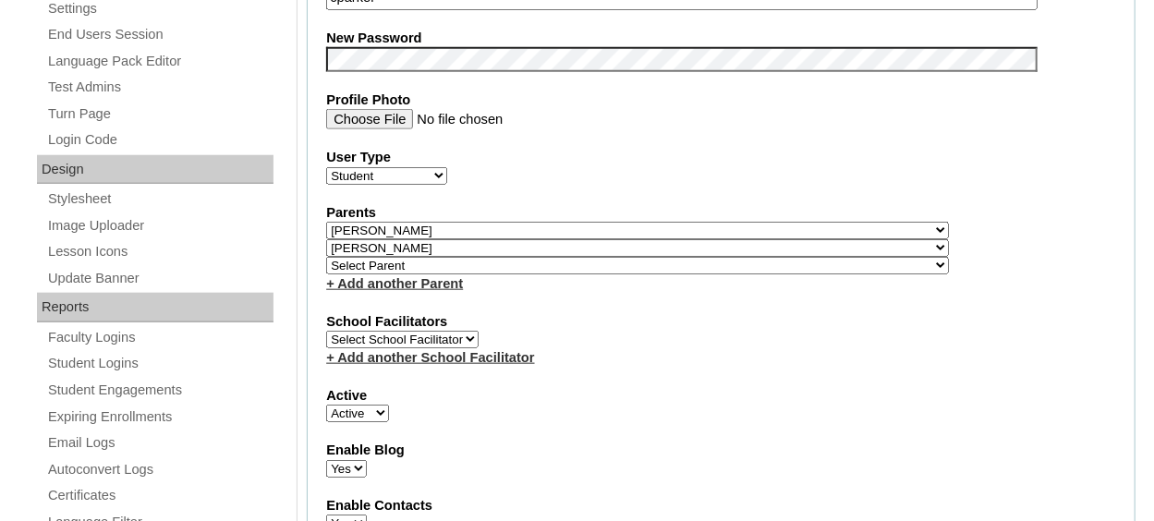
click at [365, 264] on select "Select Parent , [GEOGRAPHIC_DATA], Ma 1, 1 23-24 accountMorgan, [PERSON_NAME] 6…" at bounding box center [637, 266] width 623 height 18
select select "37057"
click at [326, 257] on select "Select Parent , [GEOGRAPHIC_DATA], Ma 1, 1 23-24 accountMorgan, [PERSON_NAME] 6…" at bounding box center [637, 266] width 623 height 18
click at [649, 441] on label "Enable Blog" at bounding box center [721, 450] width 790 height 19
click at [367, 460] on select "Yes No" at bounding box center [346, 469] width 41 height 18
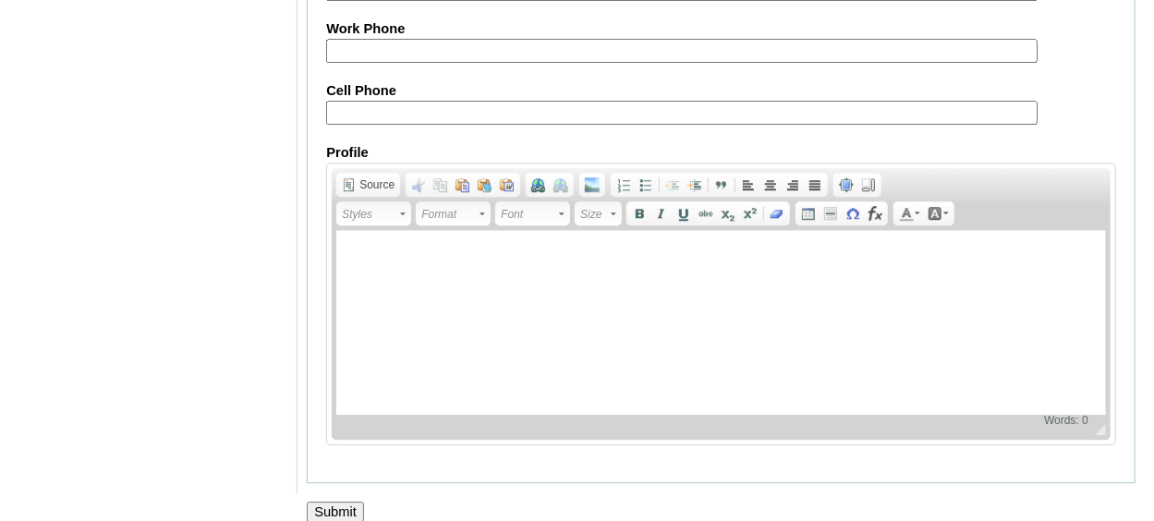
scroll to position [2313, 0]
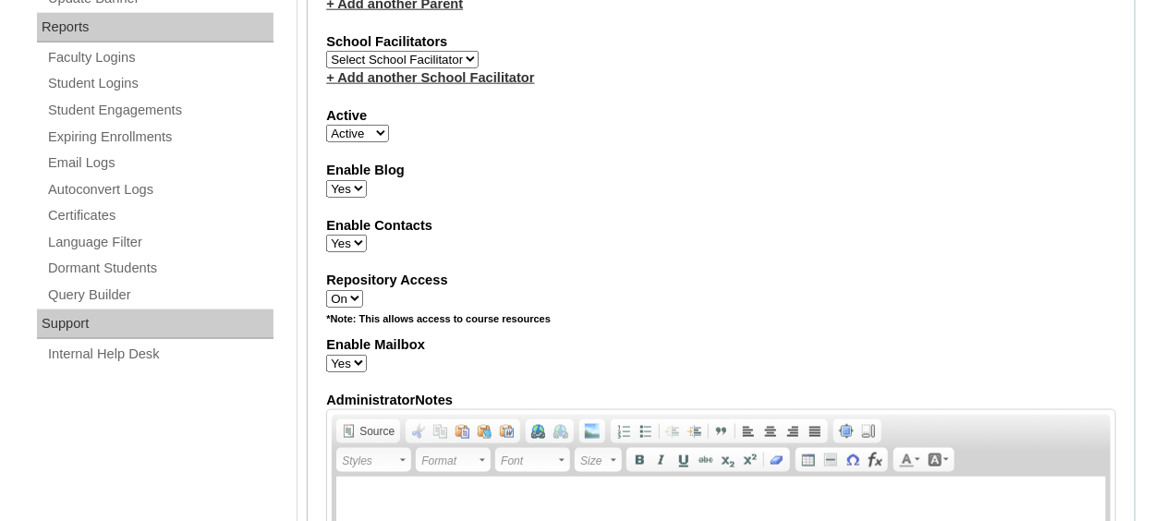
scroll to position [834, 0]
